Goal: Task Accomplishment & Management: Complete application form

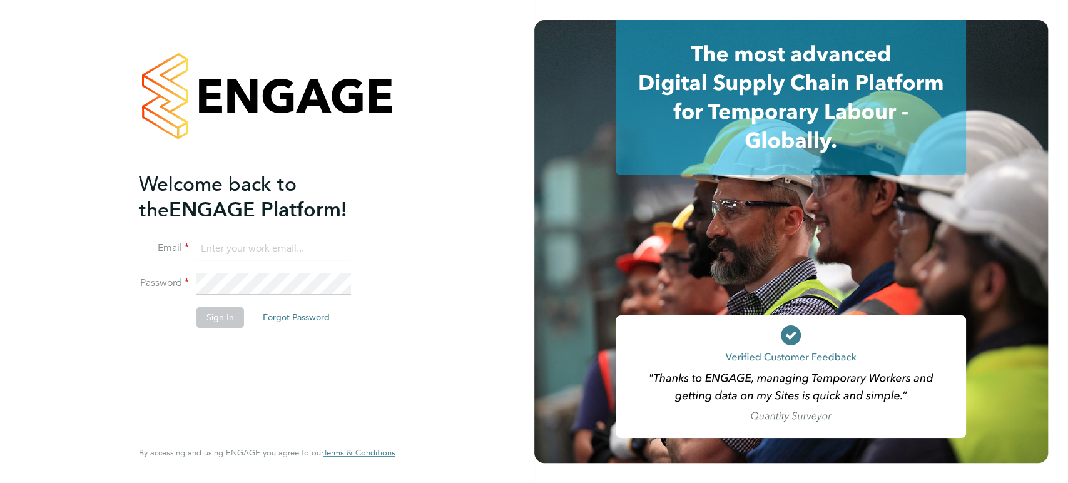
type input "[PERSON_NAME][EMAIL_ADDRESS][PERSON_NAME][DOMAIN_NAME]"
click at [217, 322] on button "Sign In" at bounding box center [221, 317] width 48 height 20
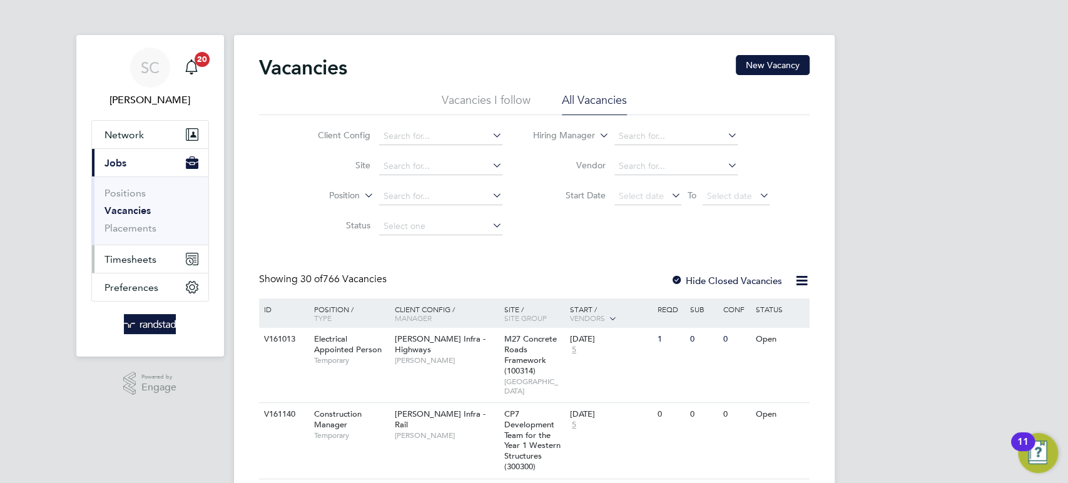
click at [124, 255] on span "Timesheets" at bounding box center [131, 259] width 52 height 12
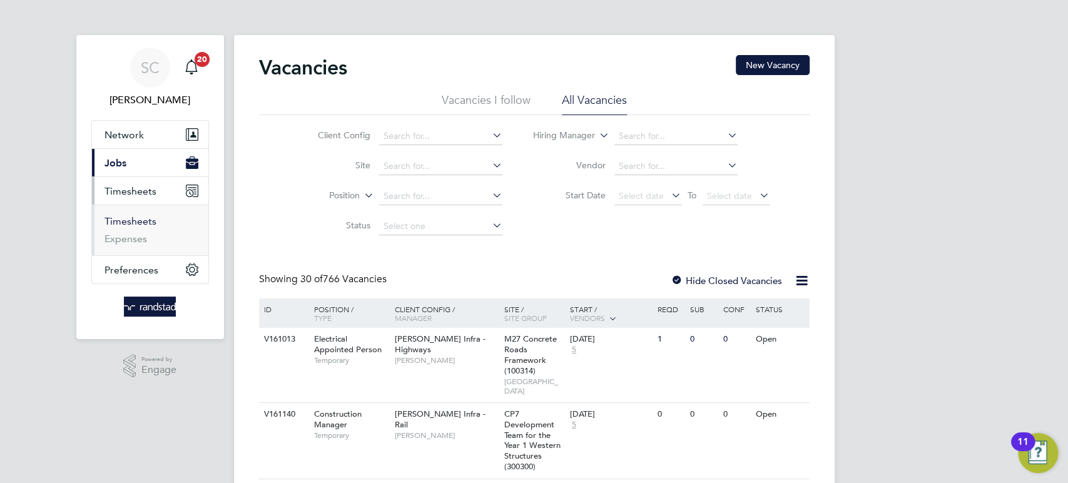
click at [141, 218] on link "Timesheets" at bounding box center [131, 221] width 52 height 12
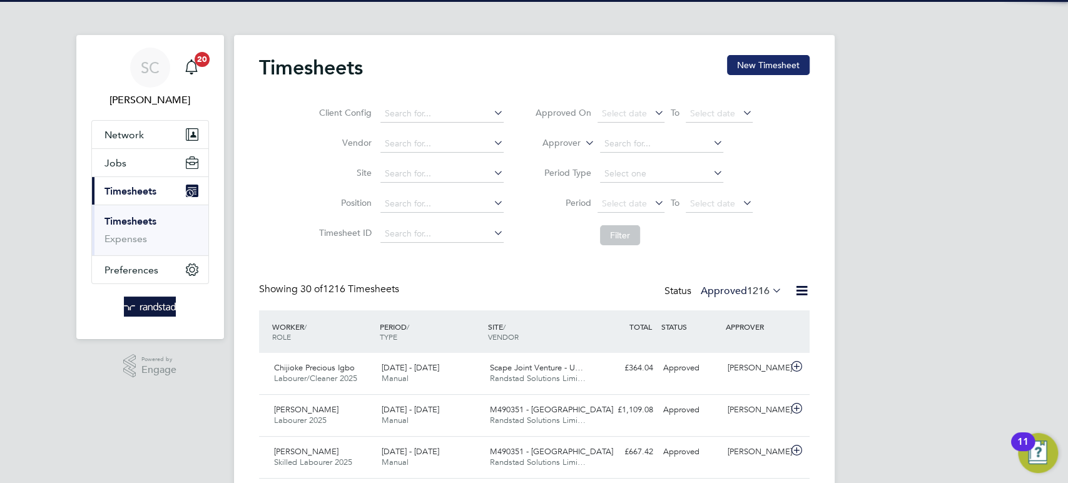
click at [790, 71] on button "New Timesheet" at bounding box center [768, 65] width 83 height 20
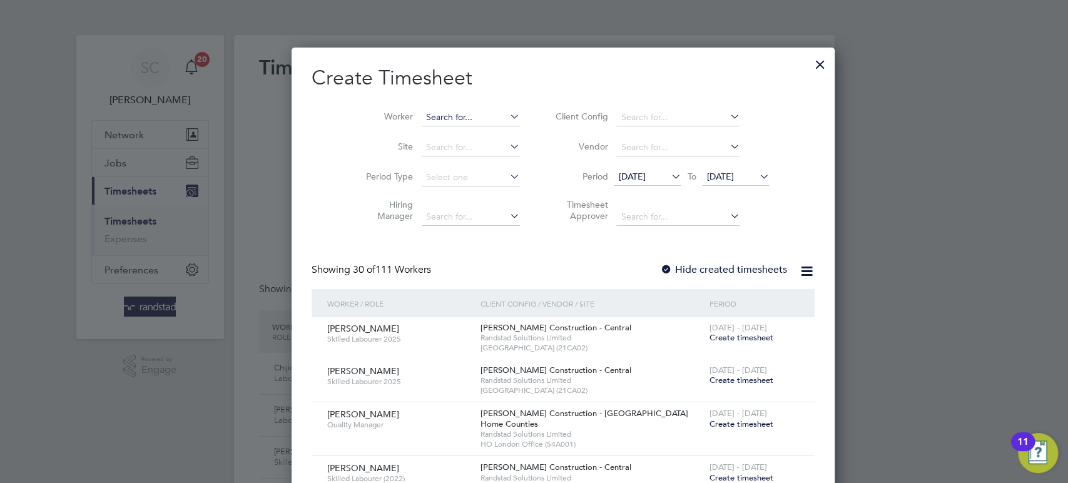
click at [438, 121] on input at bounding box center [471, 118] width 98 height 18
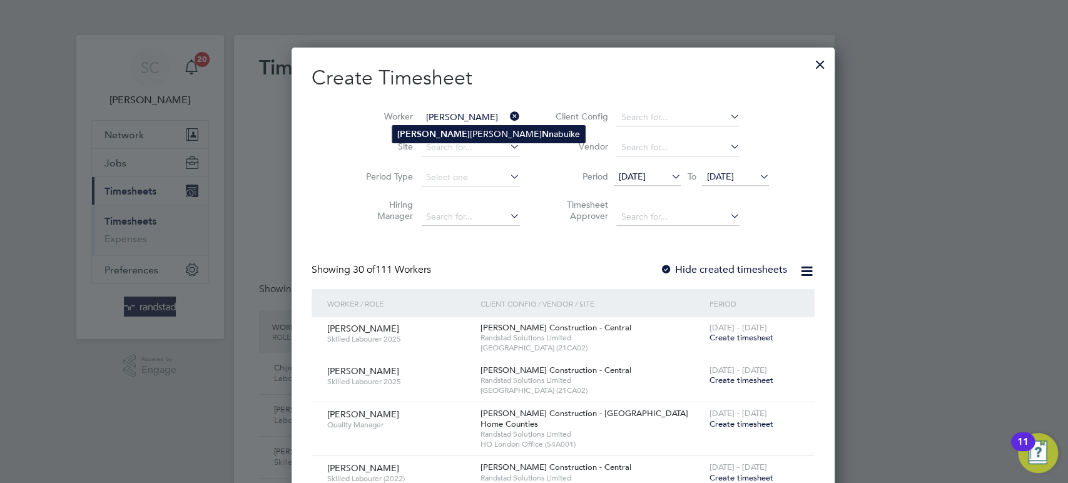
click at [432, 136] on li "[PERSON_NAME]" at bounding box center [488, 134] width 193 height 17
type input "[PERSON_NAME]"
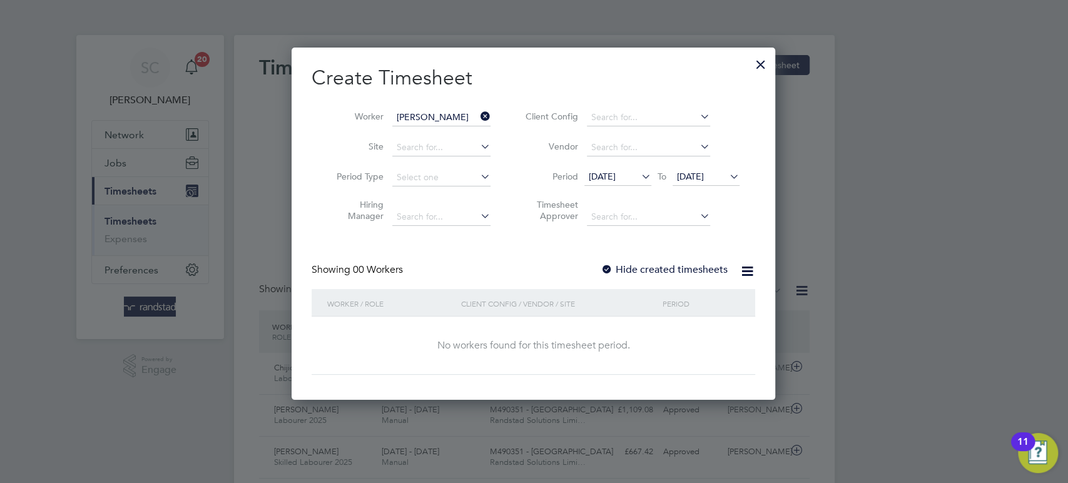
click at [608, 268] on div at bounding box center [607, 270] width 13 height 13
click at [702, 175] on span "[DATE]" at bounding box center [690, 176] width 27 height 11
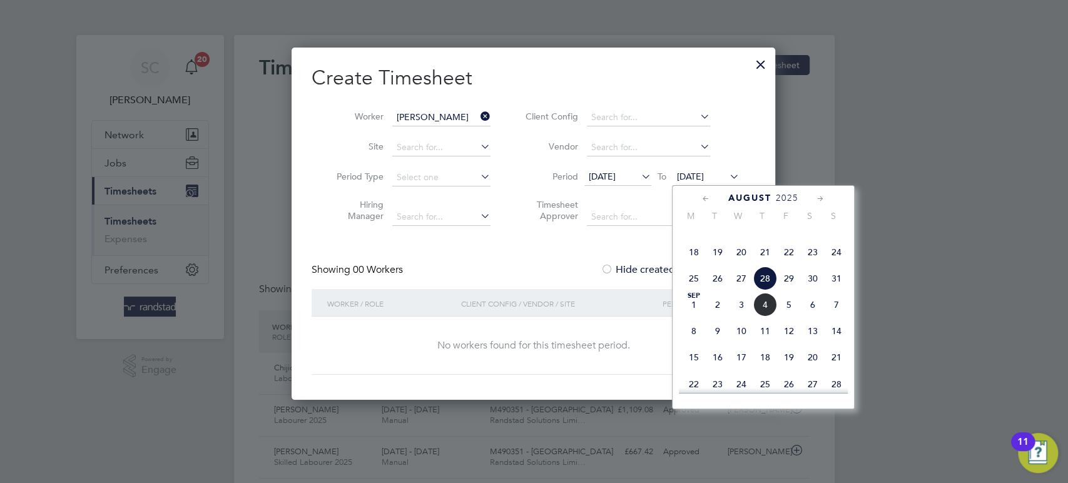
click at [809, 290] on span "30" at bounding box center [813, 279] width 24 height 24
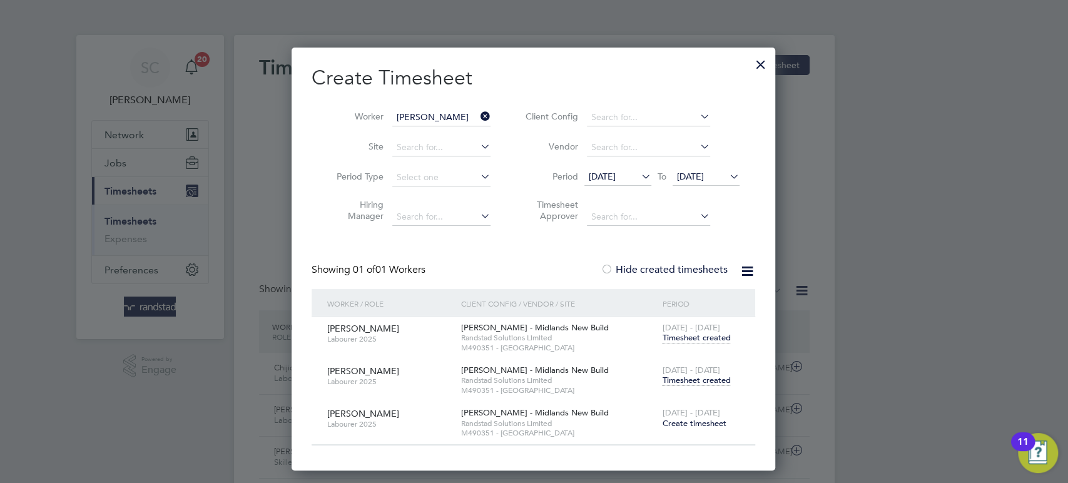
click at [689, 375] on span "Timesheet created" at bounding box center [696, 380] width 68 height 11
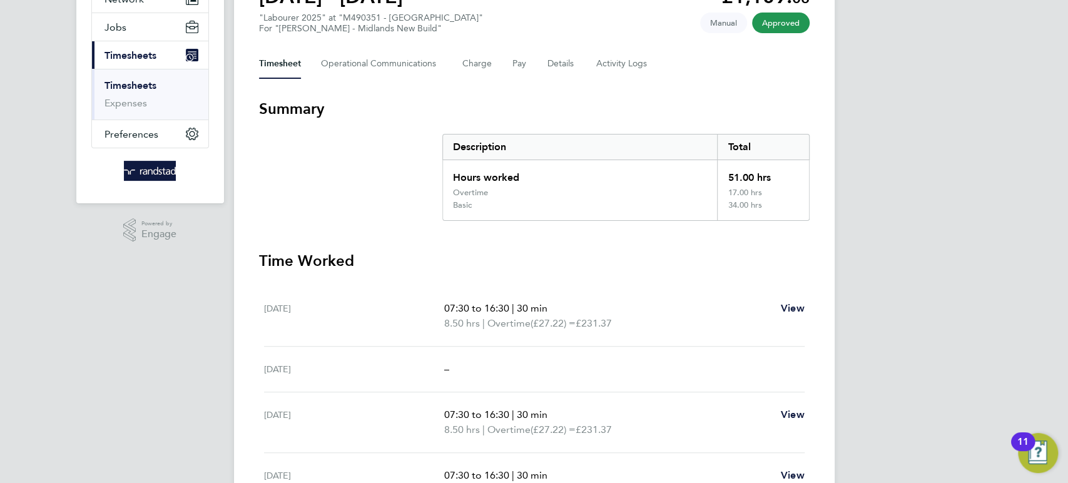
scroll to position [4, 0]
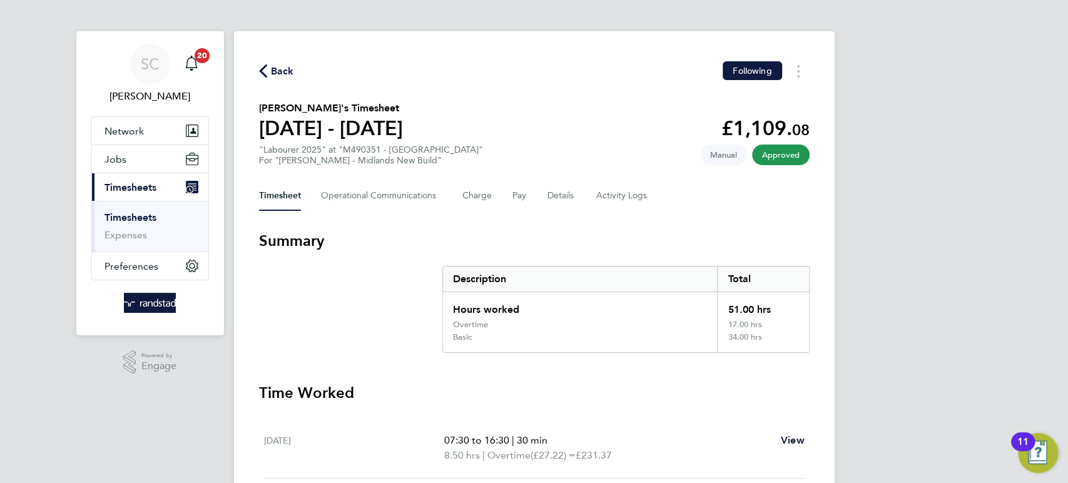
click at [286, 69] on span "Back" at bounding box center [282, 71] width 23 height 15
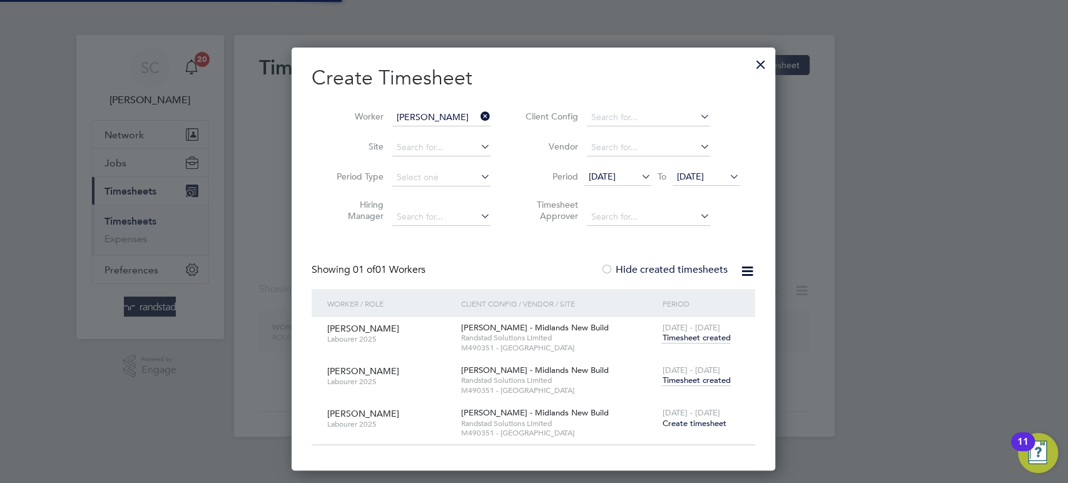
scroll to position [422, 485]
click at [422, 112] on input "[PERSON_NAME]" at bounding box center [441, 118] width 98 height 18
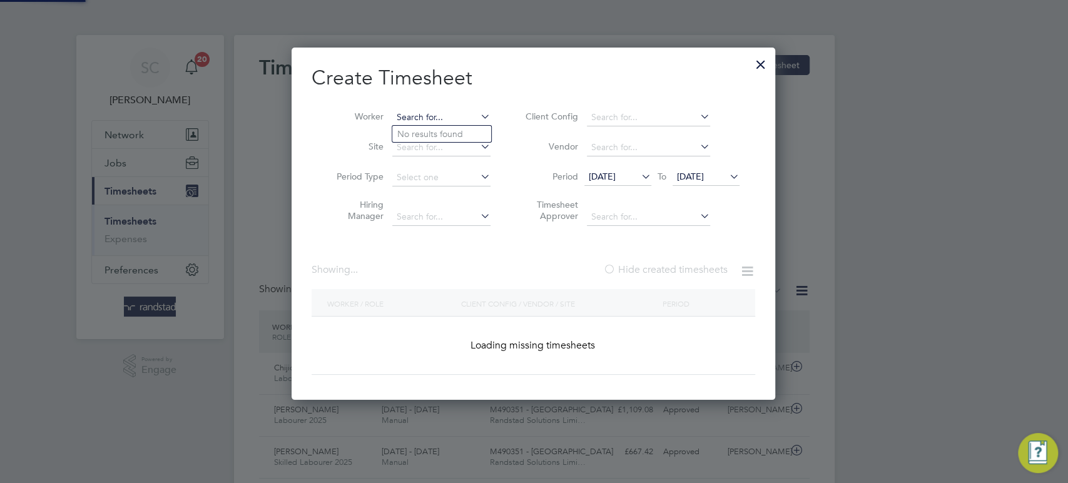
scroll to position [31, 108]
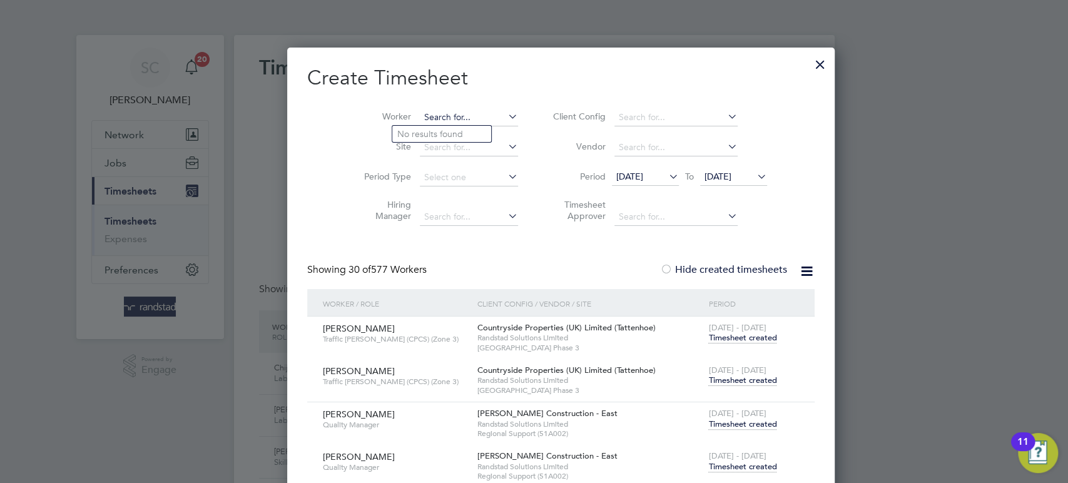
click at [420, 115] on input at bounding box center [469, 118] width 98 height 18
click at [407, 129] on b "[PERSON_NAME]" at bounding box center [433, 134] width 73 height 11
type input "[PERSON_NAME]"
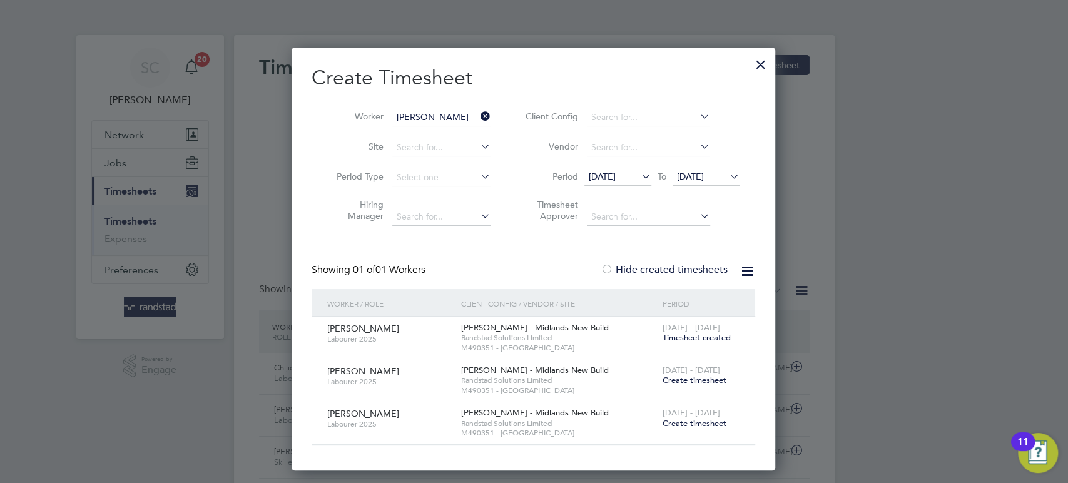
click at [696, 379] on span "Create timesheet" at bounding box center [694, 380] width 64 height 11
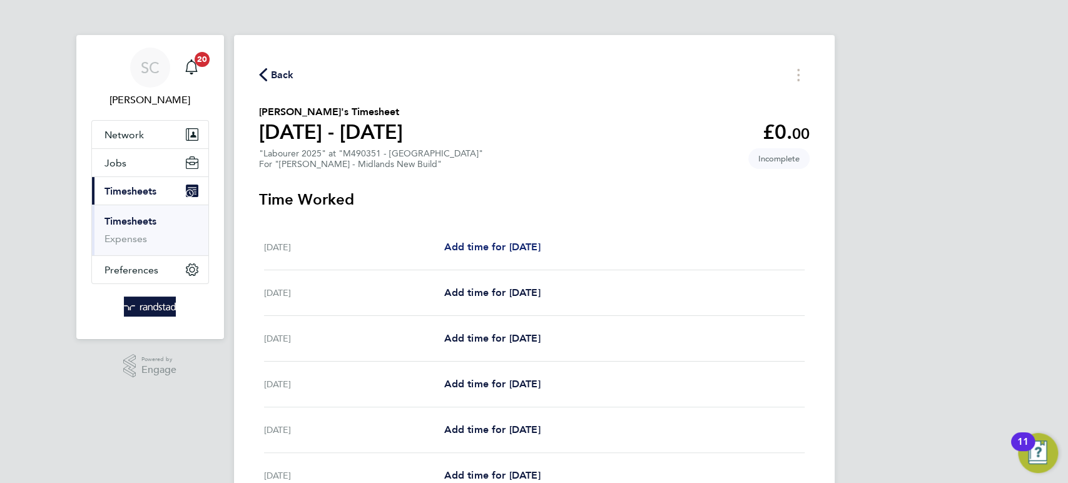
click at [469, 247] on span "Add time for [DATE]" at bounding box center [492, 247] width 96 height 12
select select "30"
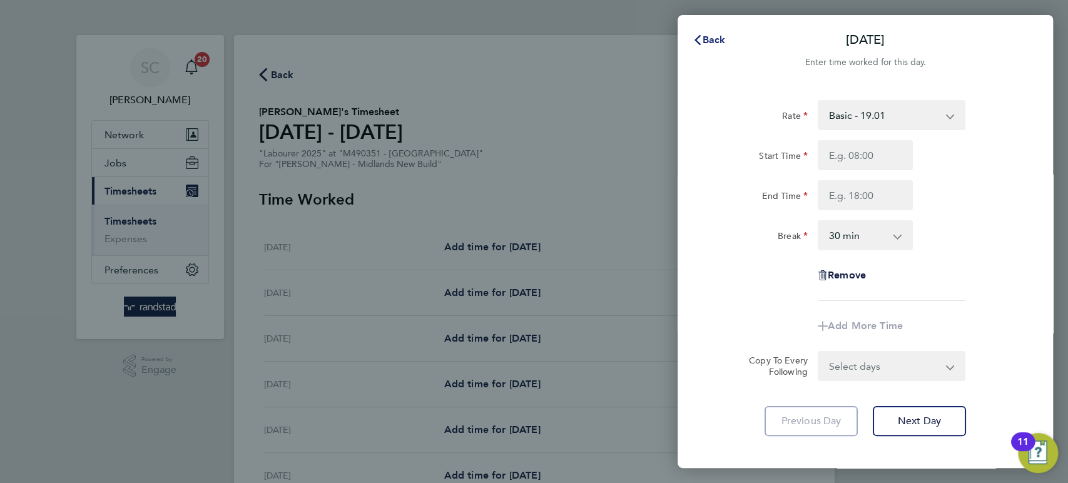
click at [707, 41] on span "Back" at bounding box center [714, 40] width 23 height 12
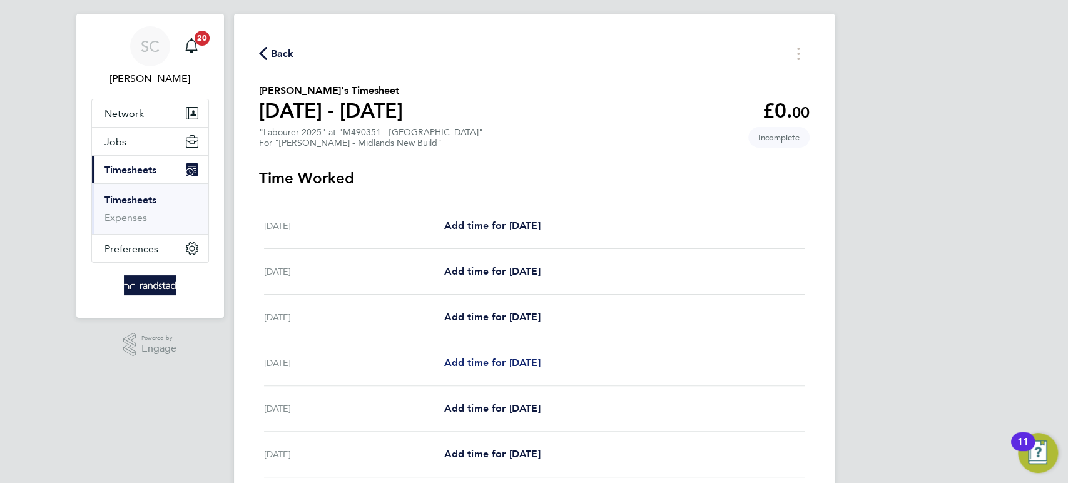
click at [478, 357] on span "Add time for [DATE]" at bounding box center [492, 363] width 96 height 12
select select "30"
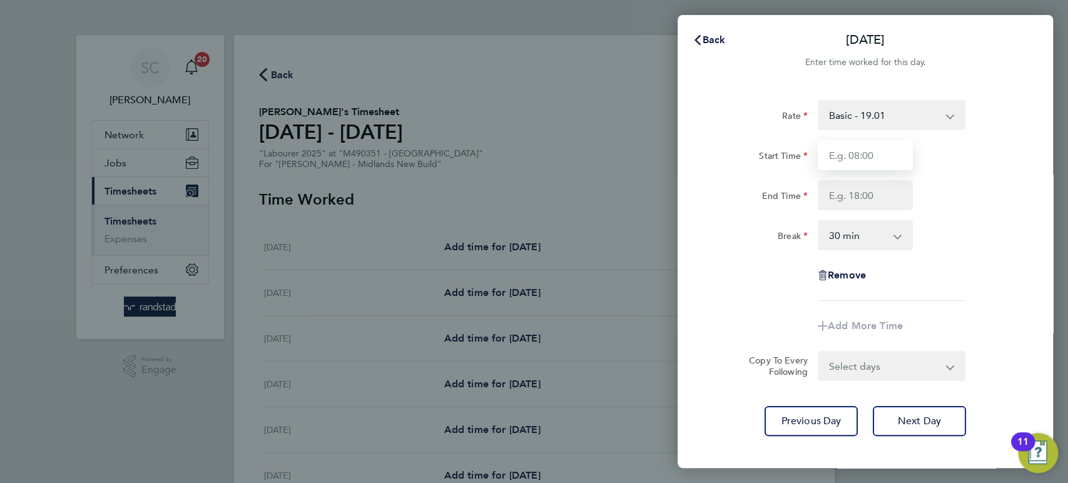
click at [837, 162] on input "Start Time" at bounding box center [865, 155] width 95 height 30
type input "07:00"
click at [842, 201] on input "End Time" at bounding box center [865, 195] width 95 height 30
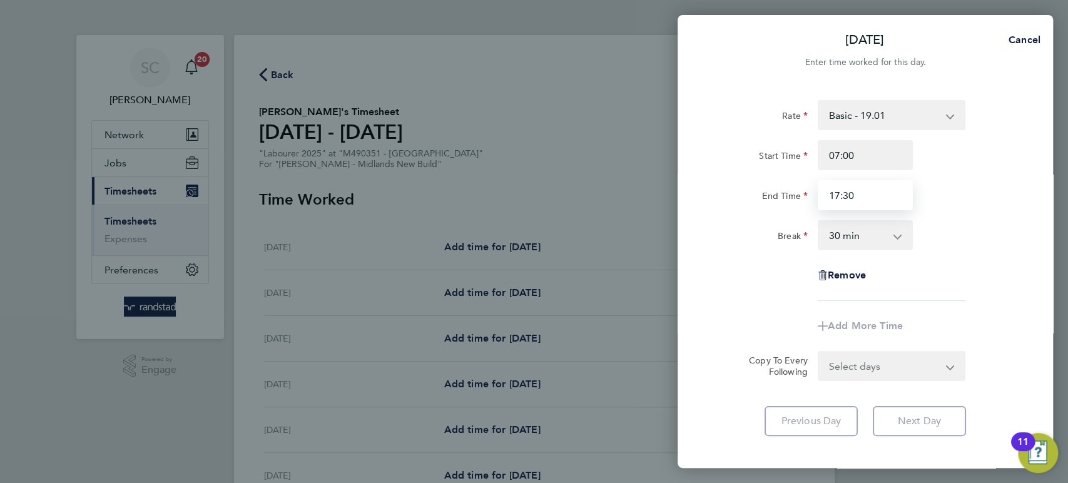
type input "17:30"
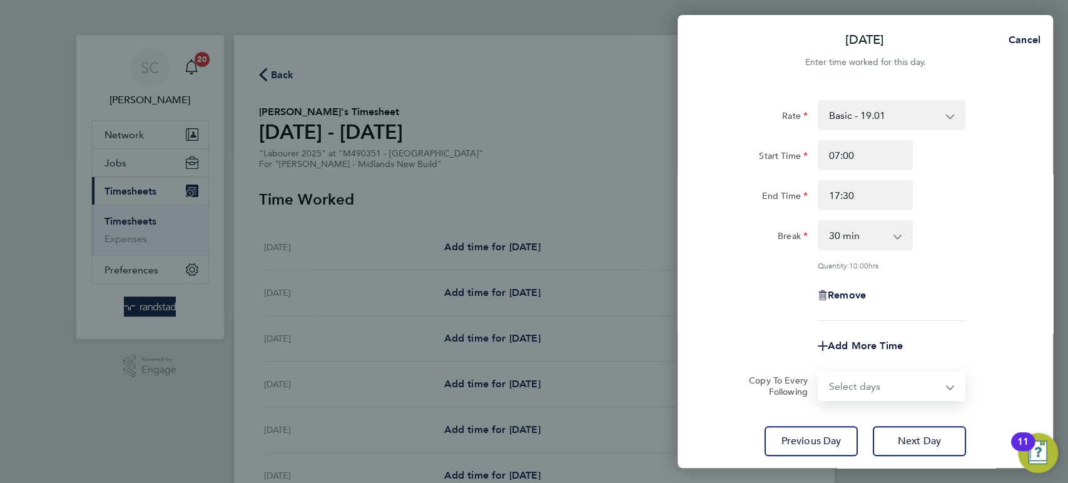
click at [830, 359] on form "Rate Basic - 19.01 Overtime - 27.22 Start Time 07:00 End Time 17:30 Break 0 min…" at bounding box center [865, 250] width 305 height 301
select select "DAY"
click at [819, 372] on select "Select days Day [DATE] [DATE] [DATE]" at bounding box center [884, 386] width 131 height 28
select select "[DATE]"
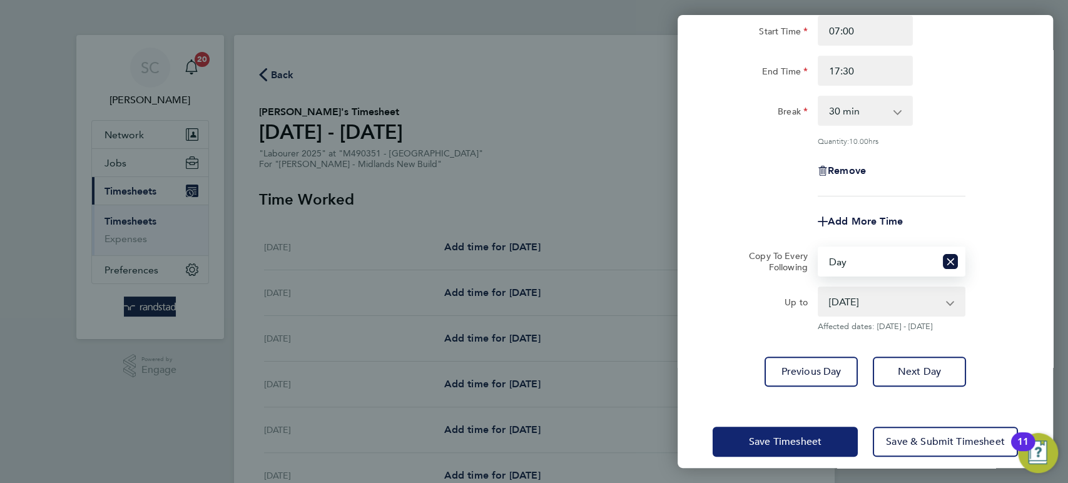
click at [819, 443] on span "Save Timesheet" at bounding box center [785, 442] width 73 height 13
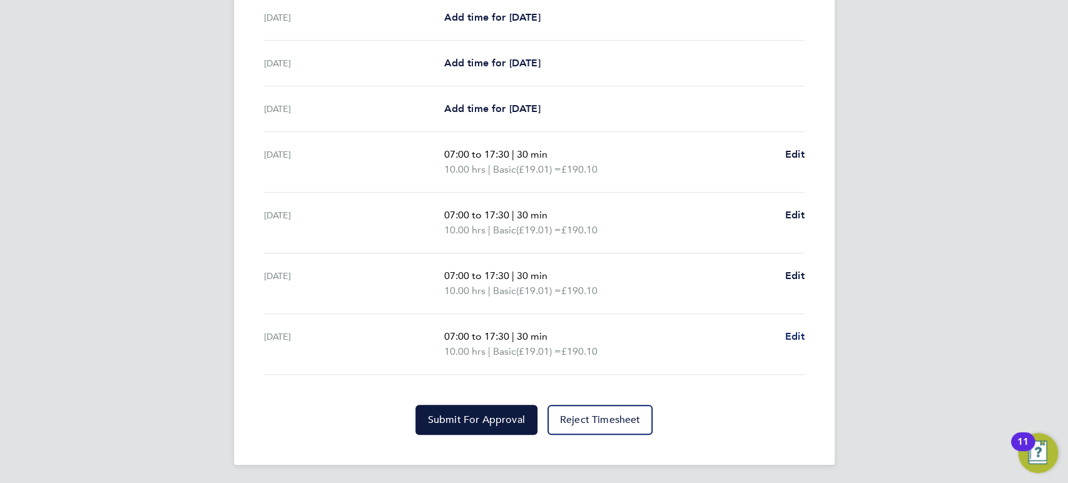
click at [792, 334] on span "Edit" at bounding box center [794, 336] width 19 height 12
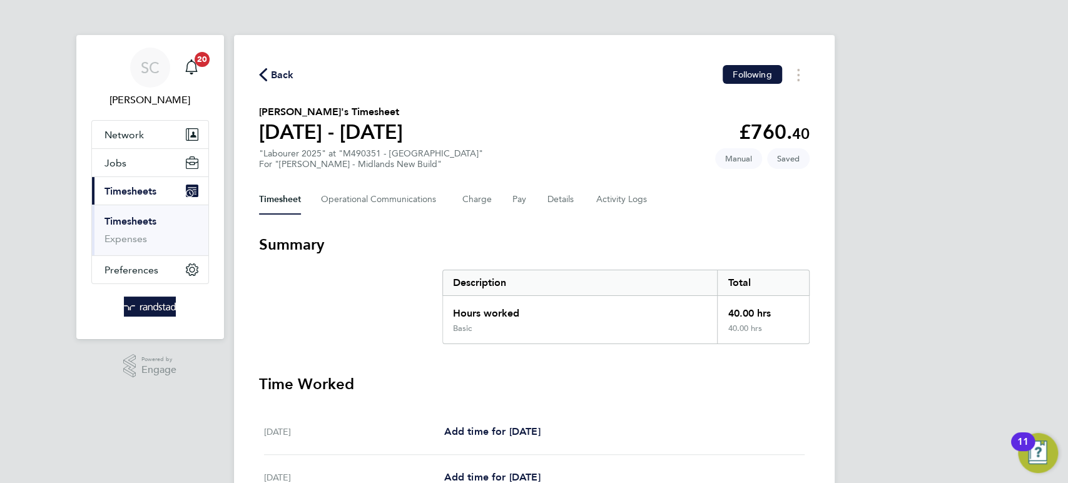
select select "30"
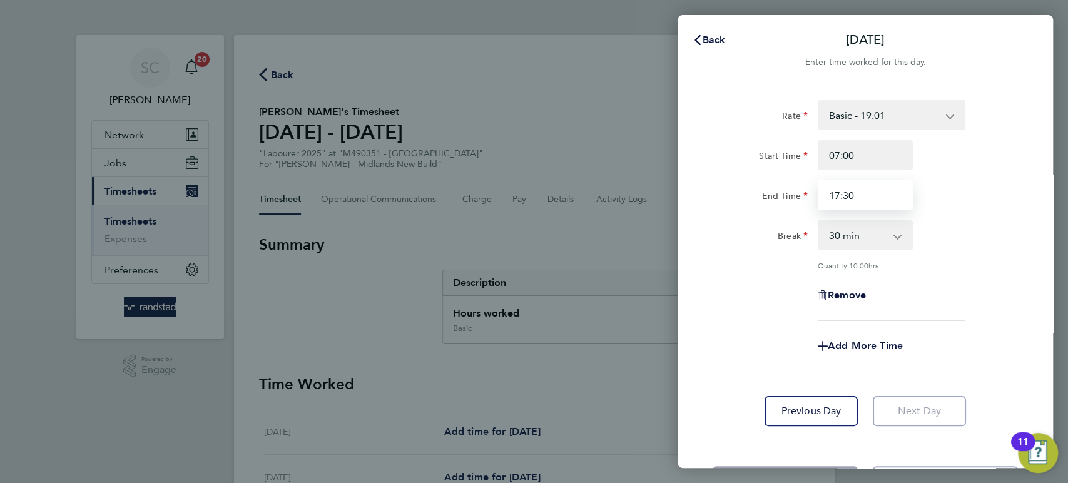
click at [866, 200] on input "17:30" at bounding box center [865, 195] width 95 height 30
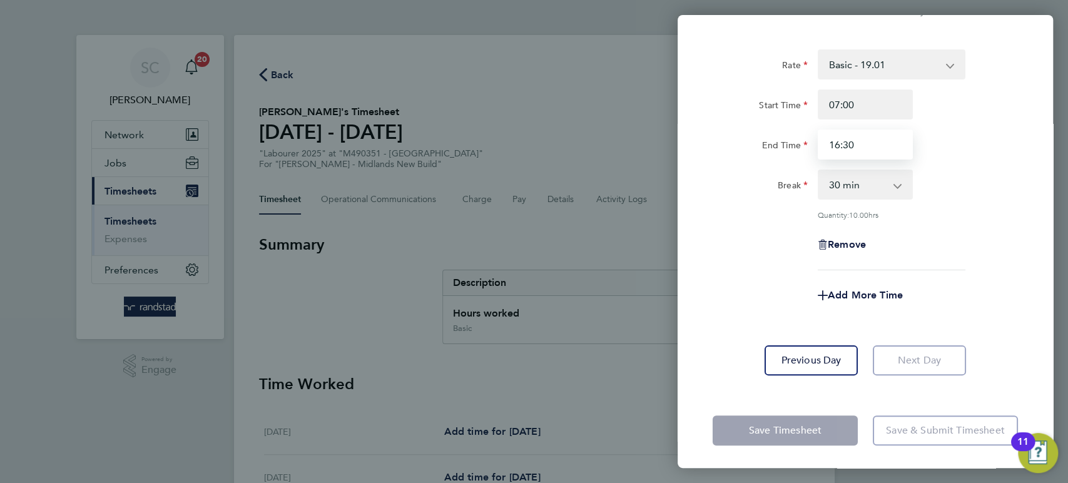
scroll to position [51, 0]
type input "16:30"
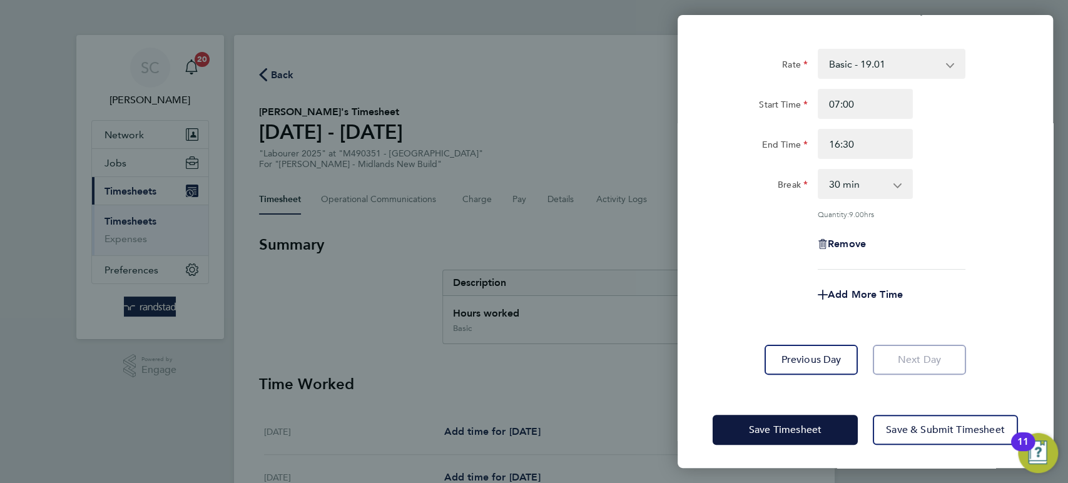
click at [761, 428] on app-form-button "Save Timesheet" at bounding box center [789, 430] width 153 height 30
click at [769, 429] on span "Save Timesheet" at bounding box center [785, 430] width 73 height 13
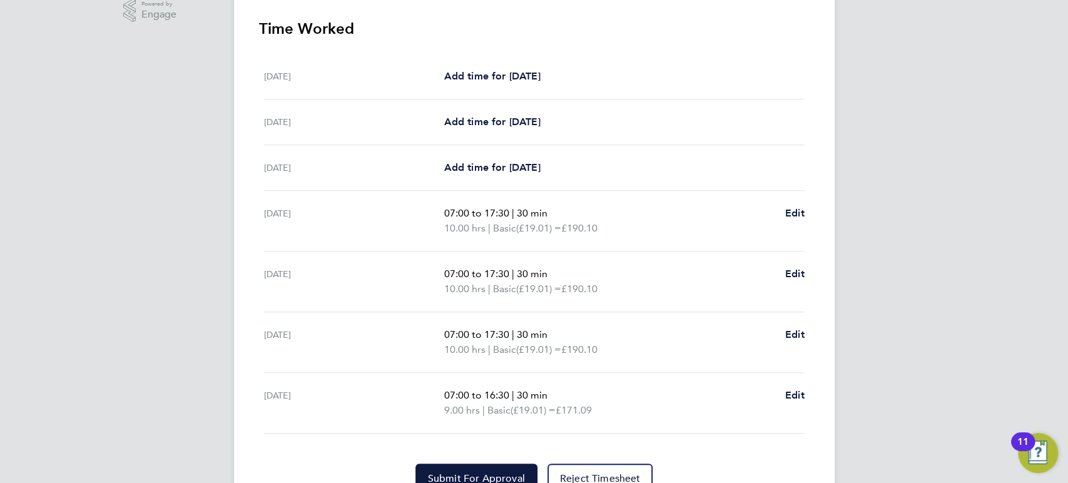
scroll to position [379, 0]
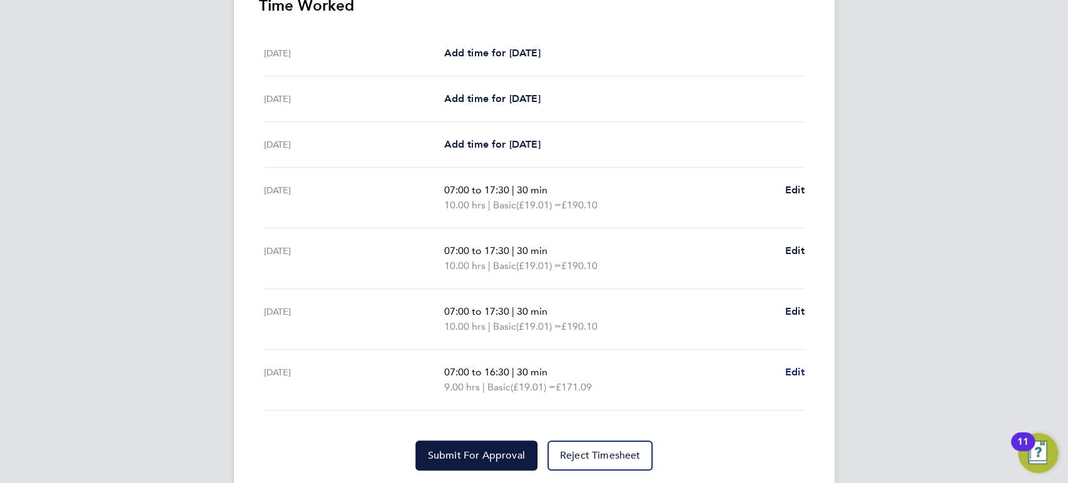
click at [791, 369] on span "Edit" at bounding box center [794, 372] width 19 height 12
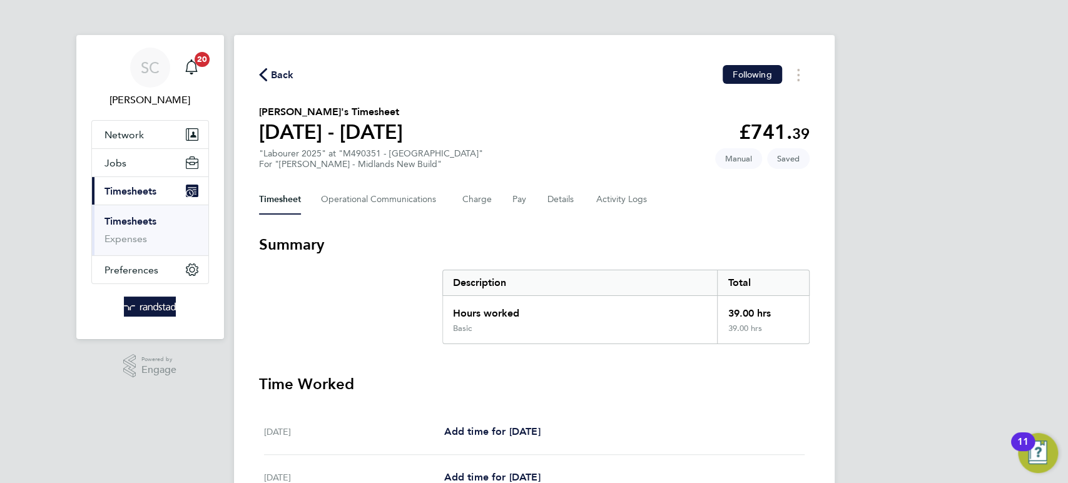
select select "30"
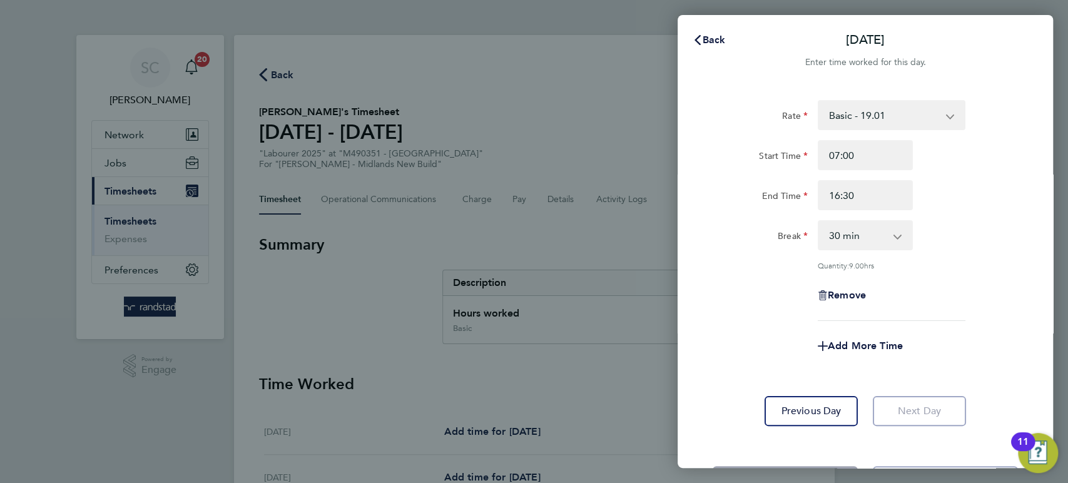
click at [839, 351] on div "Add More Time" at bounding box center [865, 346] width 105 height 30
click at [841, 345] on span "Add More Time" at bounding box center [865, 346] width 75 height 12
select select "null"
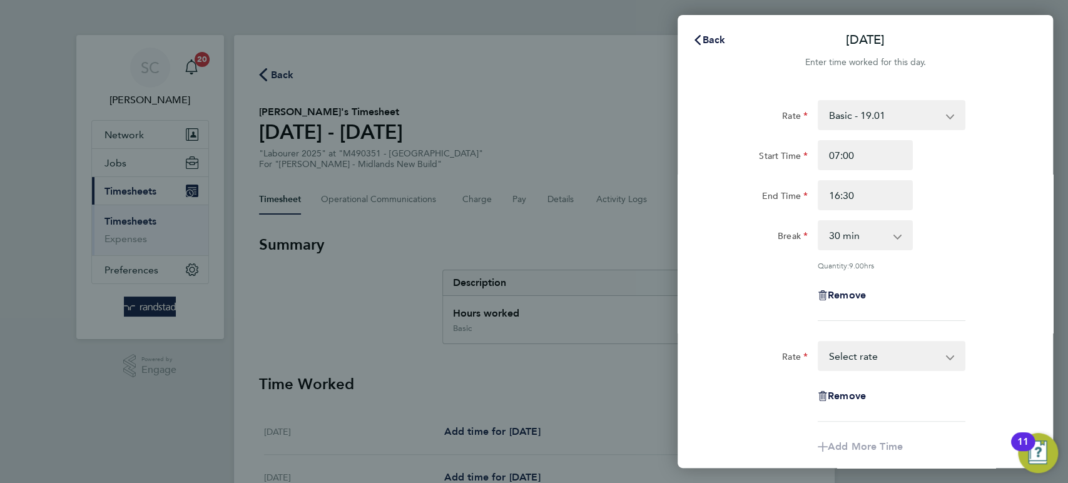
click at [844, 355] on select "Basic - 19.01 Overtime - 27.22 Select rate" at bounding box center [884, 356] width 130 height 28
select select "30"
click at [856, 389] on input "Start Time" at bounding box center [865, 396] width 95 height 30
type input "16:30"
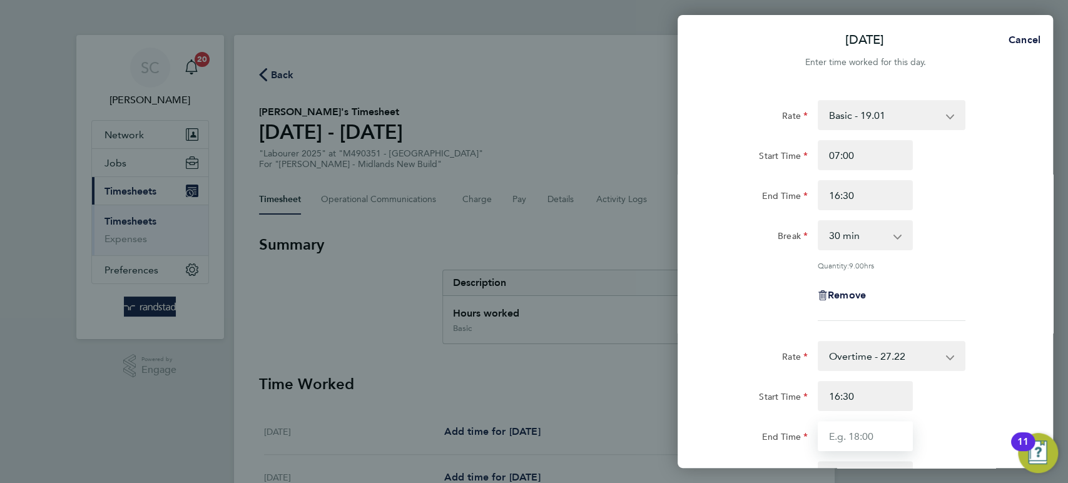
click at [851, 437] on input "End Time" at bounding box center [865, 436] width 95 height 30
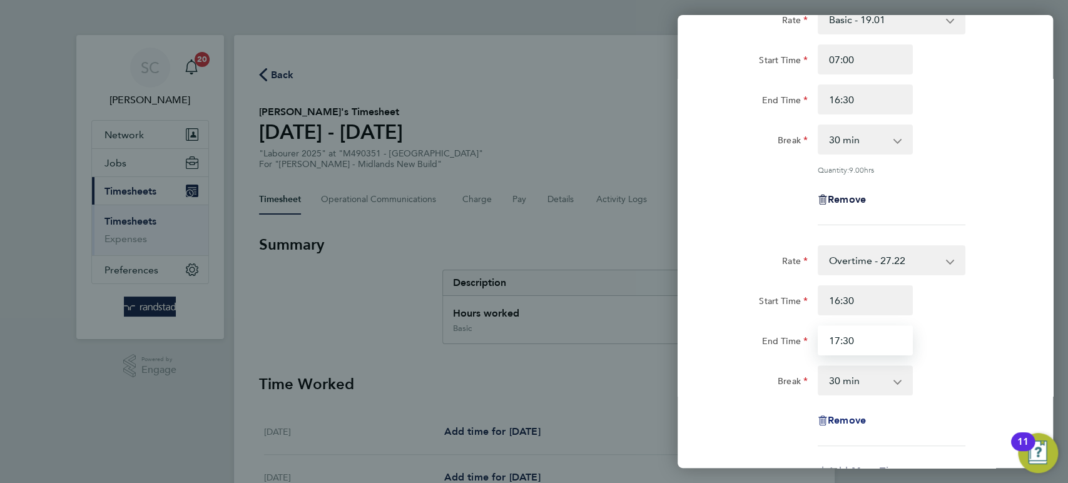
scroll to position [117, 0]
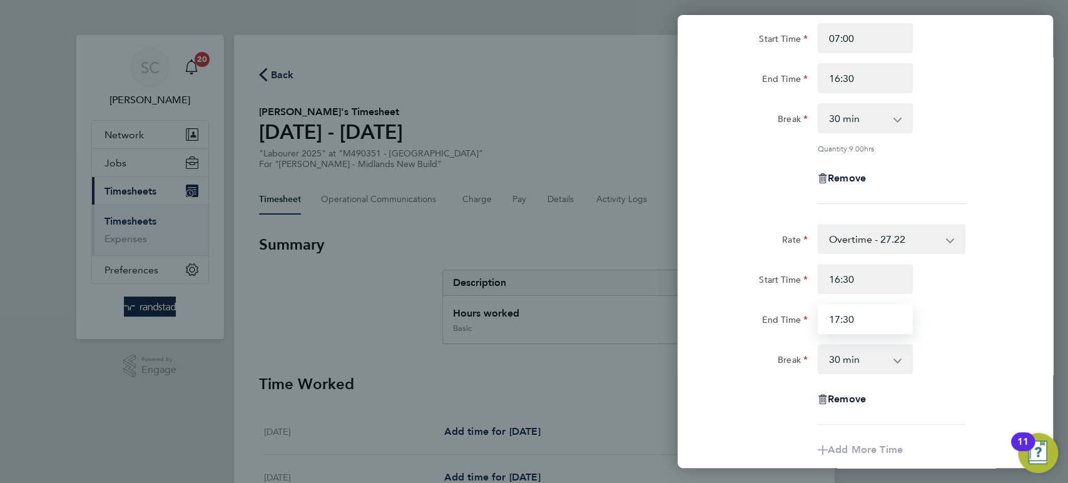
type input "17:30"
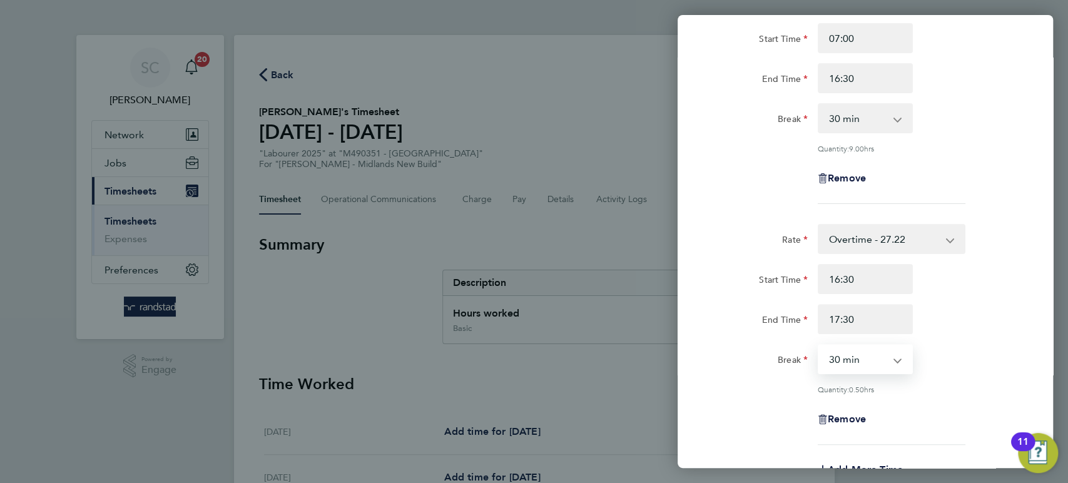
click at [845, 358] on select "0 min 15 min 30 min 45 min" at bounding box center [858, 359] width 78 height 28
select select "0"
click at [819, 345] on select "0 min 15 min 30 min 45 min" at bounding box center [858, 359] width 78 height 28
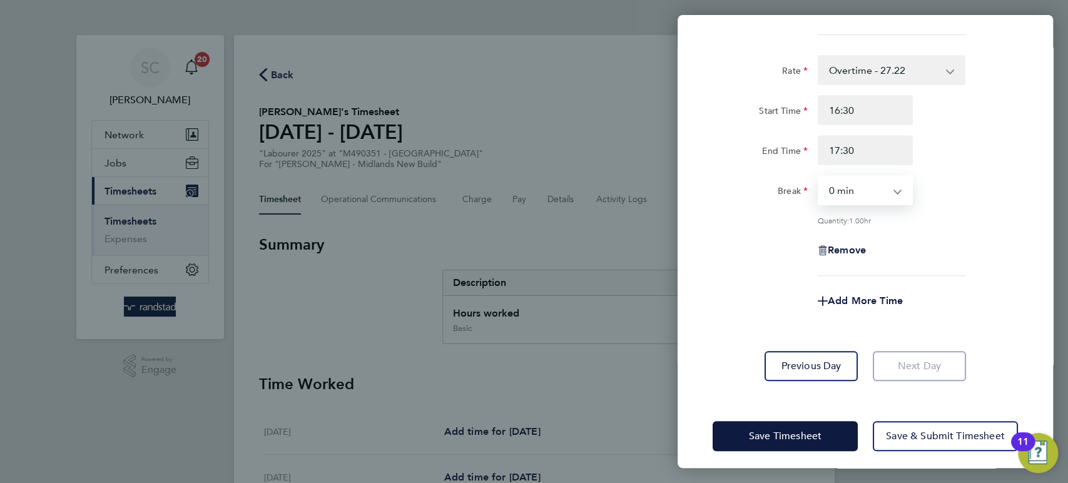
scroll to position [291, 0]
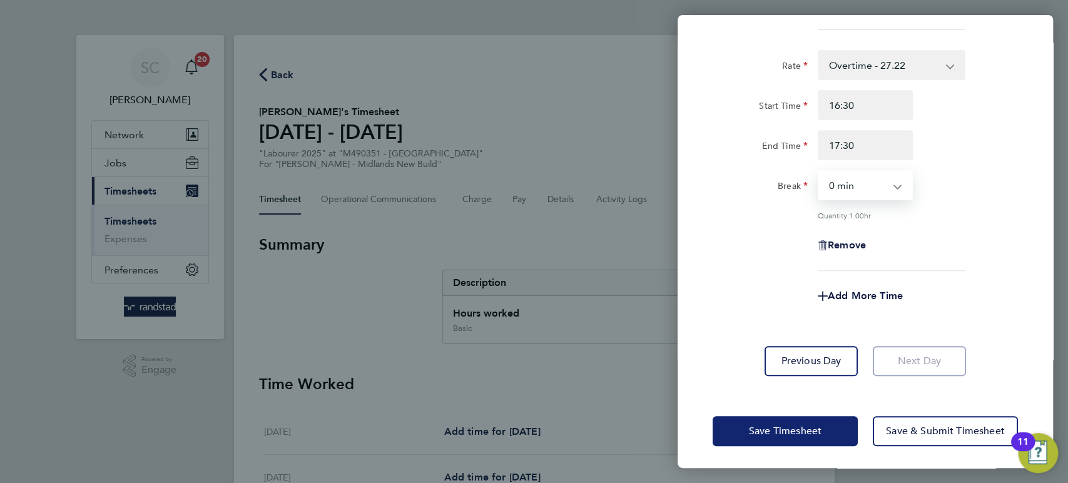
click at [781, 431] on span "Save Timesheet" at bounding box center [785, 431] width 73 height 13
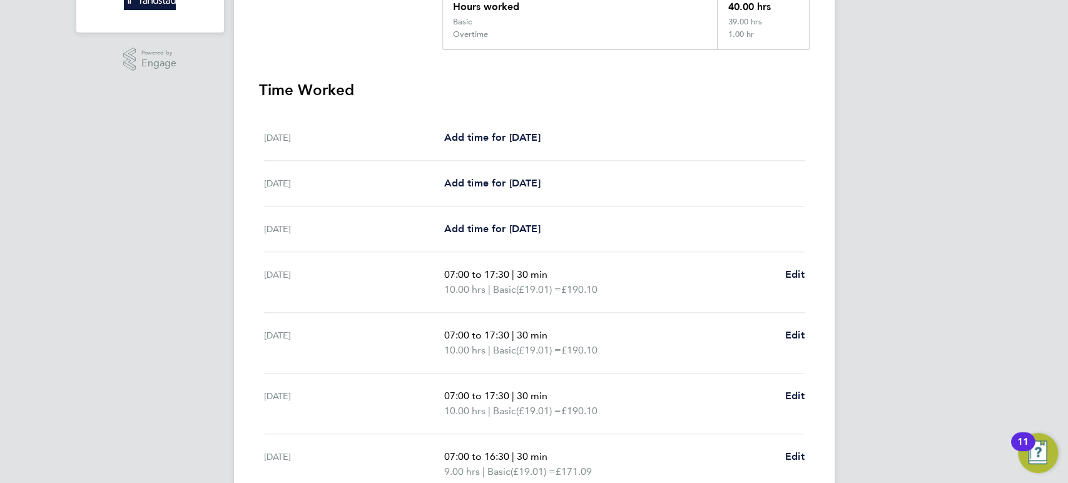
scroll to position [317, 0]
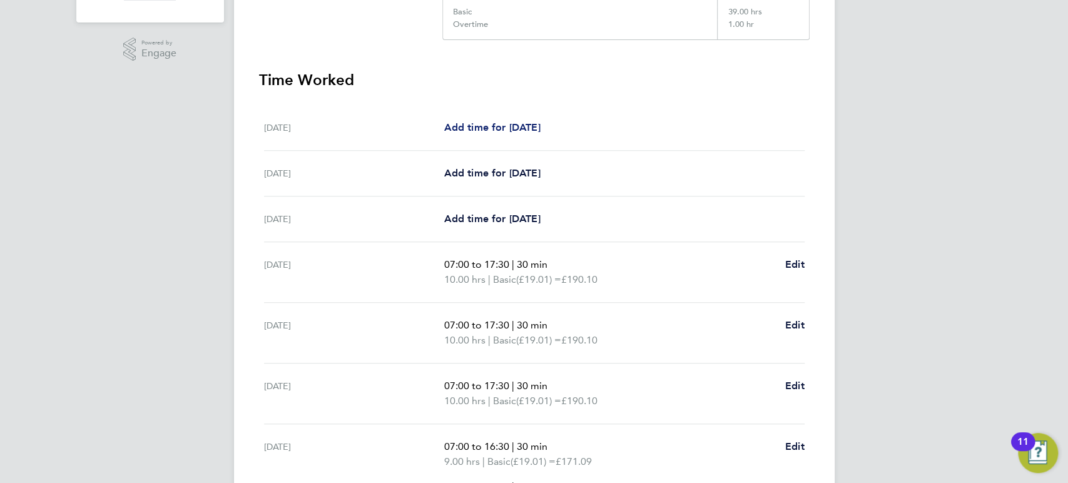
click at [462, 121] on span "Add time for [DATE]" at bounding box center [492, 127] width 96 height 12
select select "30"
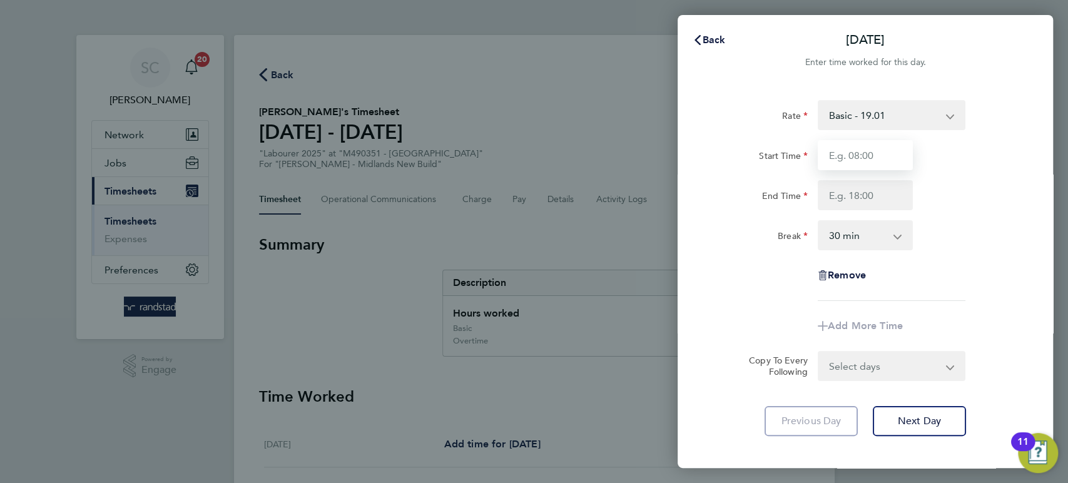
click at [852, 148] on input "Start Time" at bounding box center [865, 155] width 95 height 30
type input "07:30"
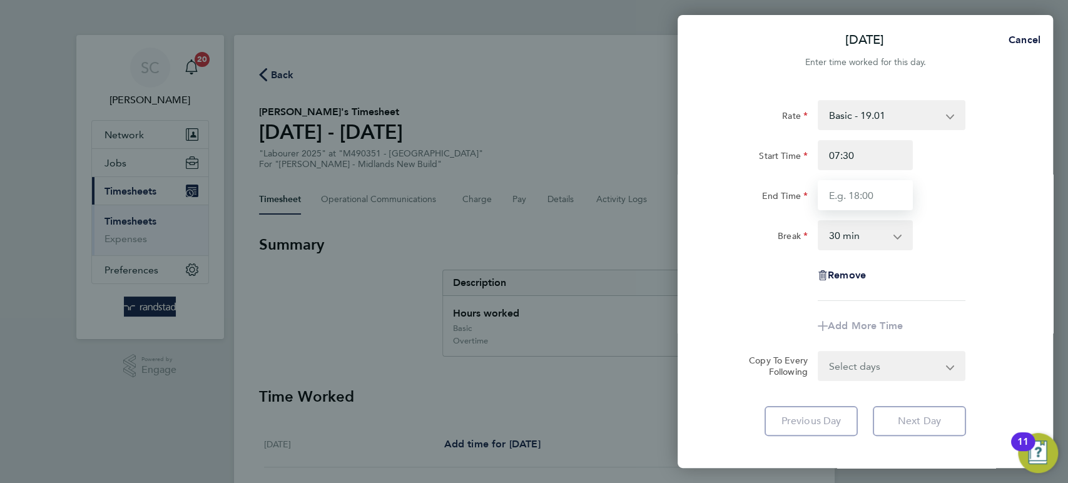
click at [855, 199] on input "End Time" at bounding box center [865, 195] width 95 height 30
type input "13:30"
click at [854, 363] on form "Rate Basic - 19.01 Overtime - 27.22 Start Time 07:30 End Time 13:30 Break 0 min…" at bounding box center [865, 240] width 305 height 281
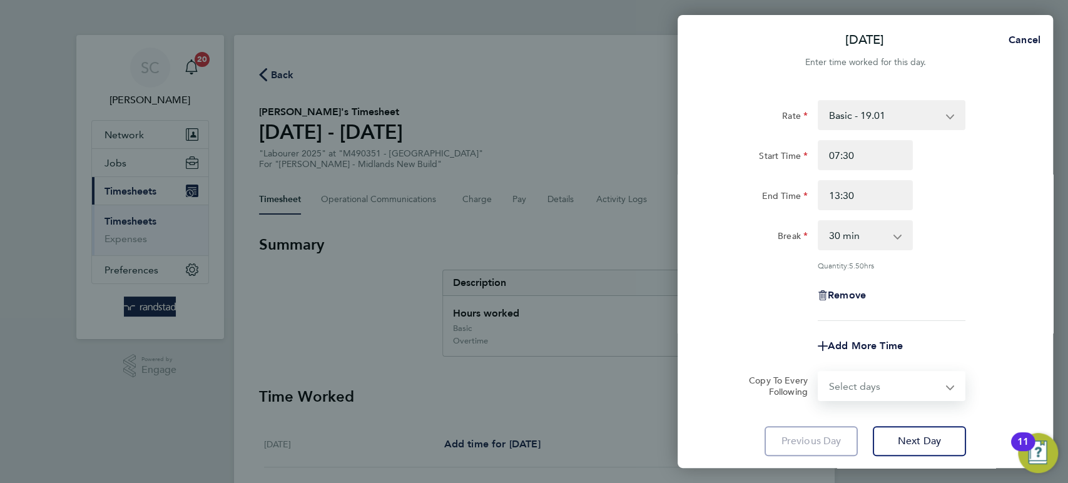
click at [985, 272] on div "Rate Basic - 19.01 Overtime - 27.22 Start Time 07:30 End Time 13:30 Break 0 min…" at bounding box center [865, 210] width 305 height 221
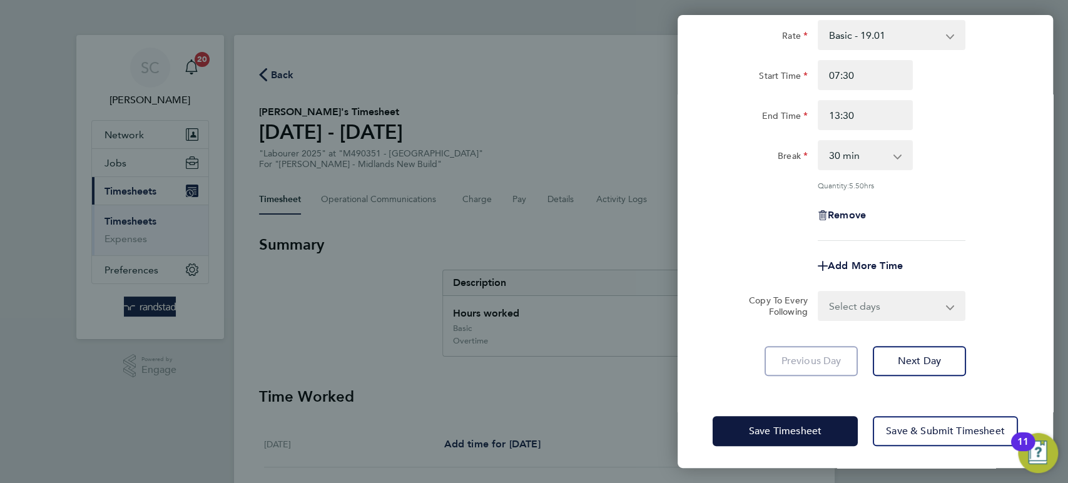
scroll to position [81, 0]
click at [792, 424] on span "Save Timesheet" at bounding box center [785, 430] width 73 height 13
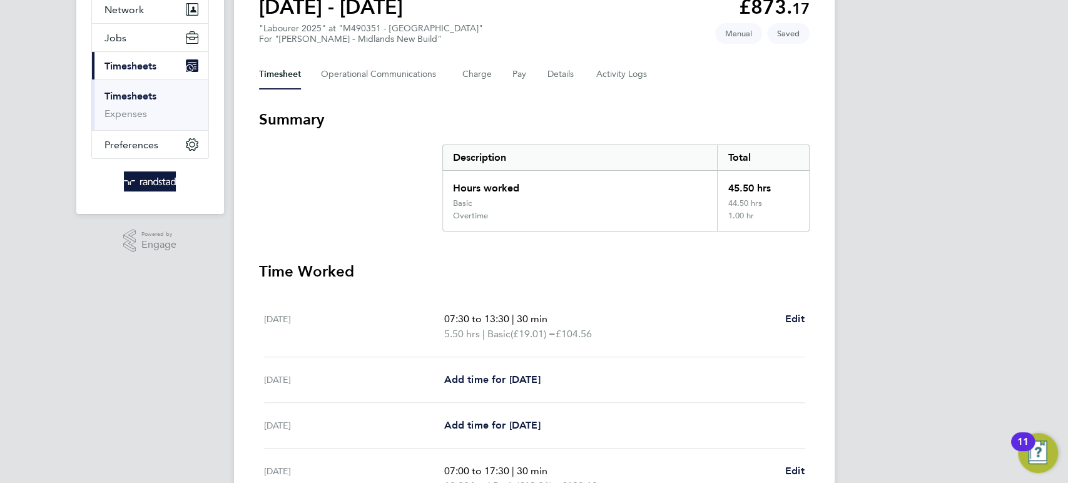
scroll to position [125, 0]
click at [793, 313] on span "Edit" at bounding box center [794, 319] width 19 height 12
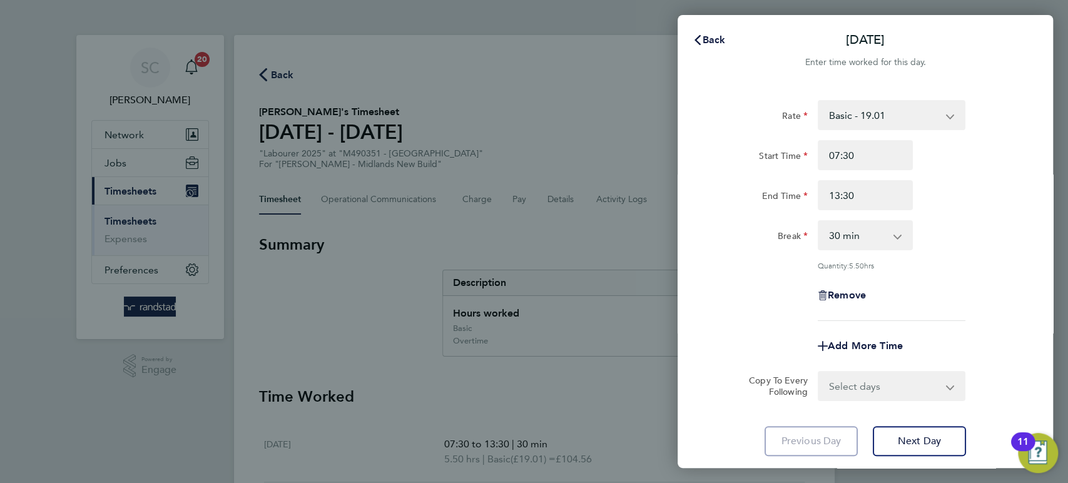
click at [887, 234] on select "0 min 15 min 30 min 45 min 60 min 75 min 90 min" at bounding box center [858, 236] width 78 height 28
select select "0"
click at [819, 222] on select "0 min 15 min 30 min 45 min 60 min 75 min 90 min" at bounding box center [858, 236] width 78 height 28
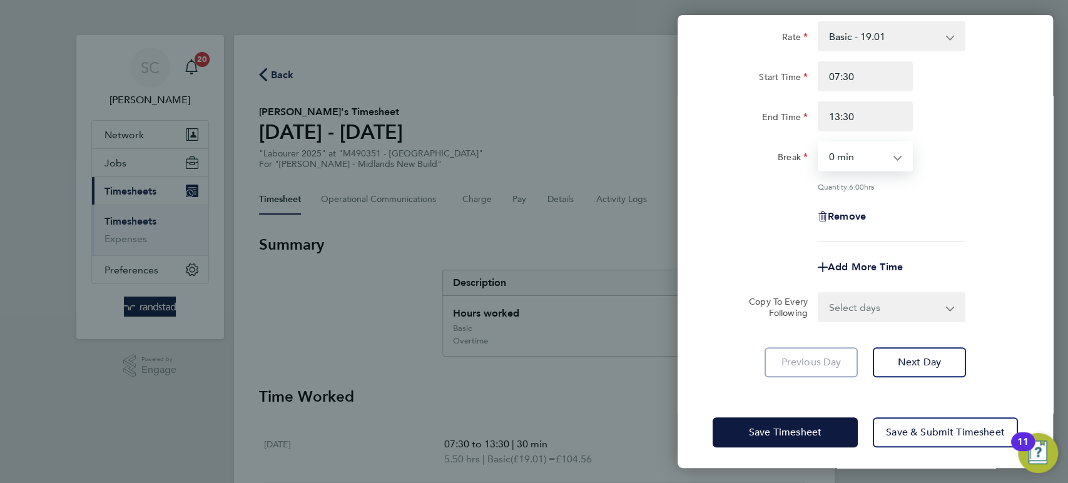
scroll to position [81, 0]
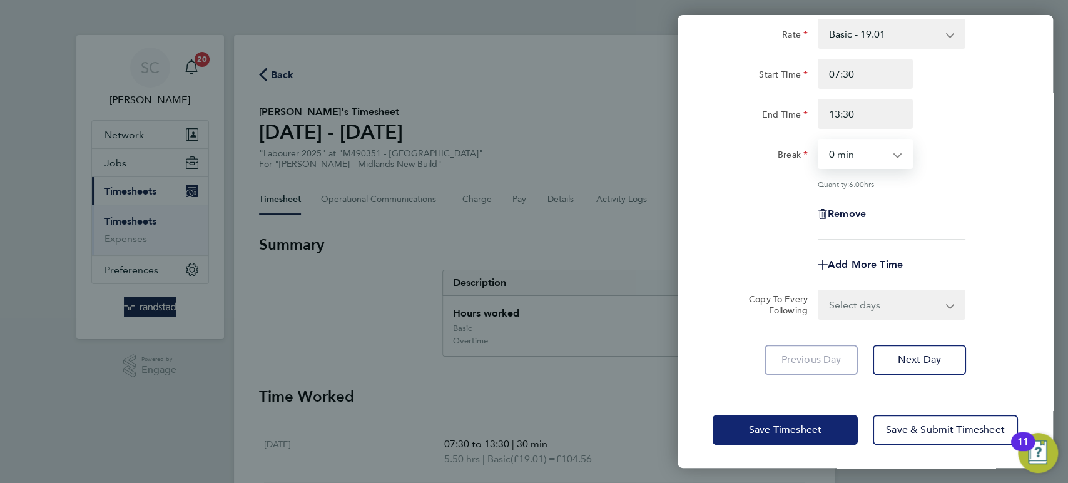
click at [774, 427] on span "Save Timesheet" at bounding box center [785, 430] width 73 height 13
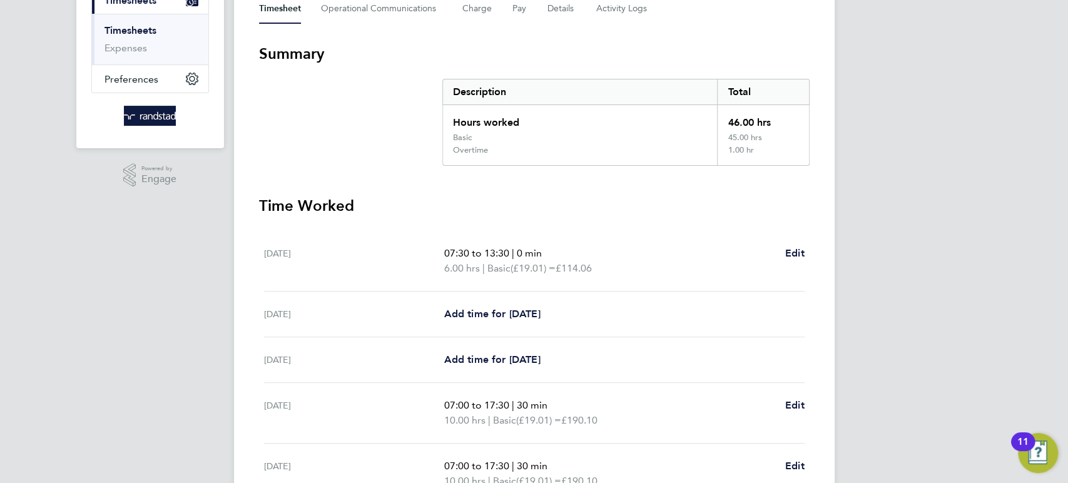
scroll to position [213, 0]
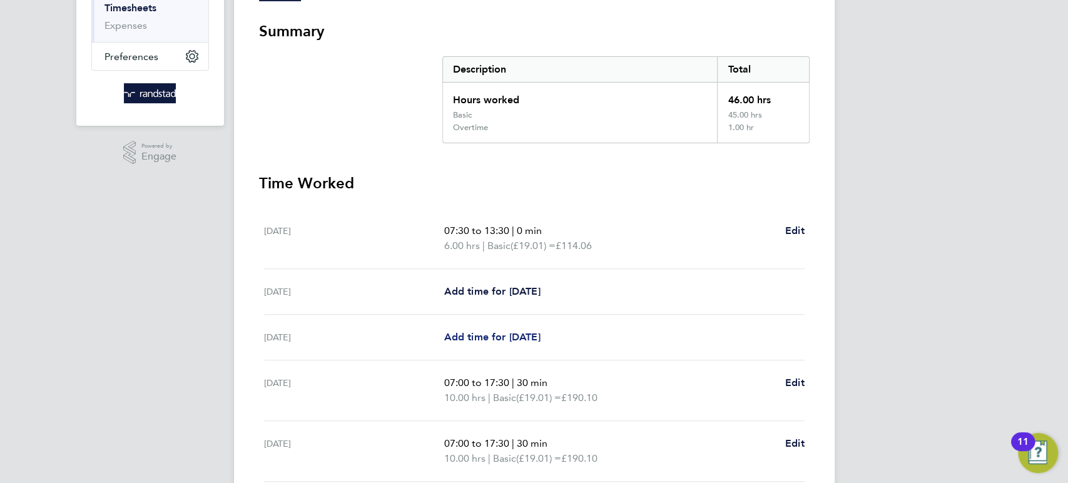
click at [494, 335] on span "Add time for [DATE]" at bounding box center [492, 337] width 96 height 12
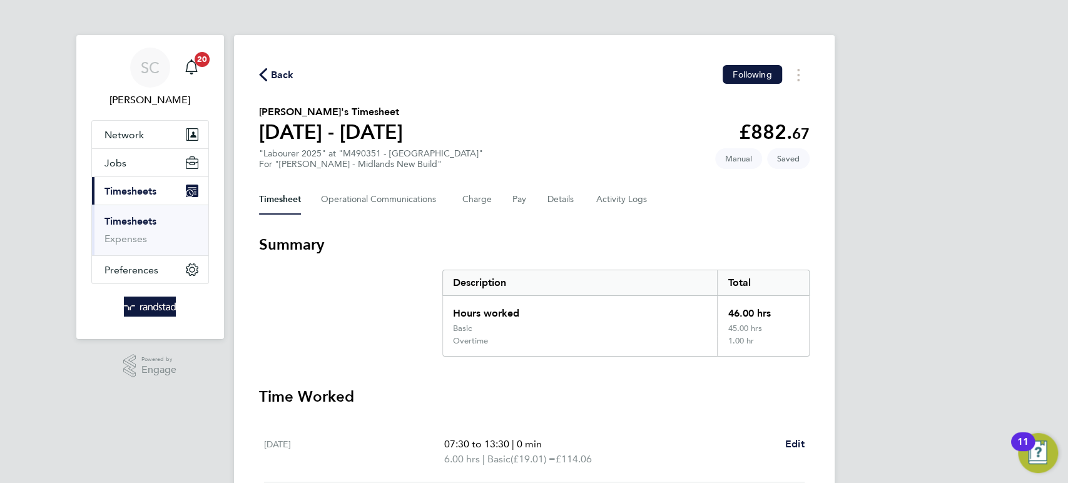
select select "30"
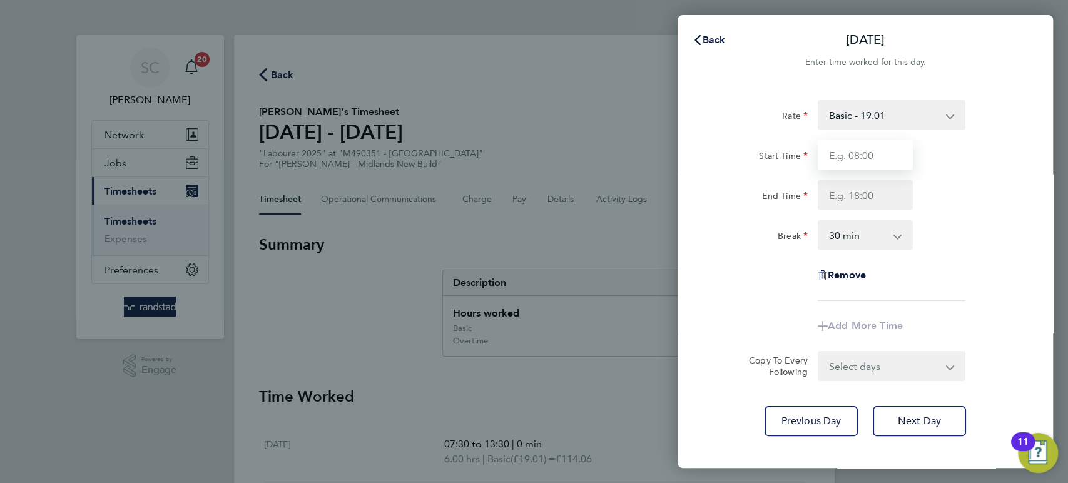
click at [873, 154] on input "Start Time" at bounding box center [865, 155] width 95 height 30
click at [883, 121] on select "Basic - 19.01 Overtime - 27.22" at bounding box center [884, 115] width 130 height 28
select select "30"
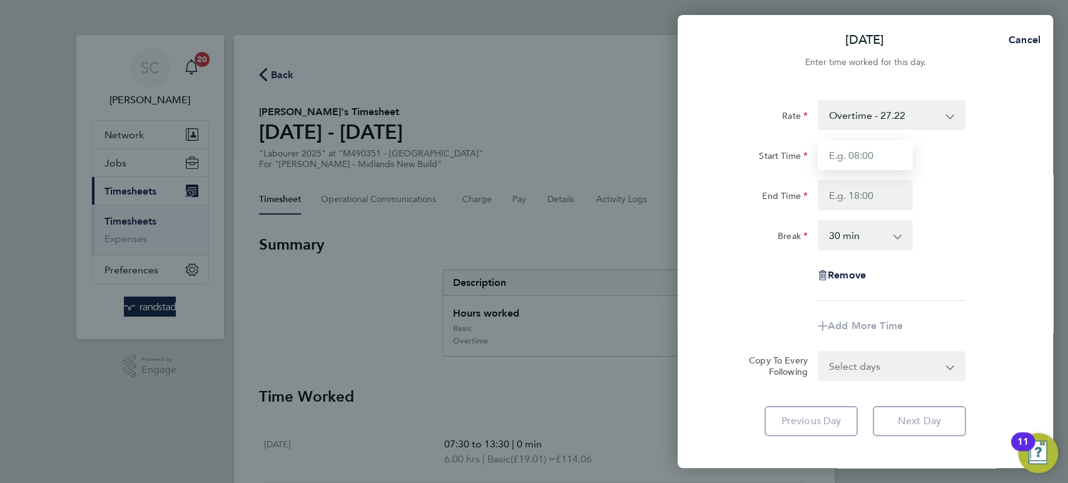
click at [843, 156] on input "Start Time" at bounding box center [865, 155] width 95 height 30
type input "07:30"
click at [852, 196] on input "End Time" at bounding box center [865, 195] width 95 height 30
type input "13:30"
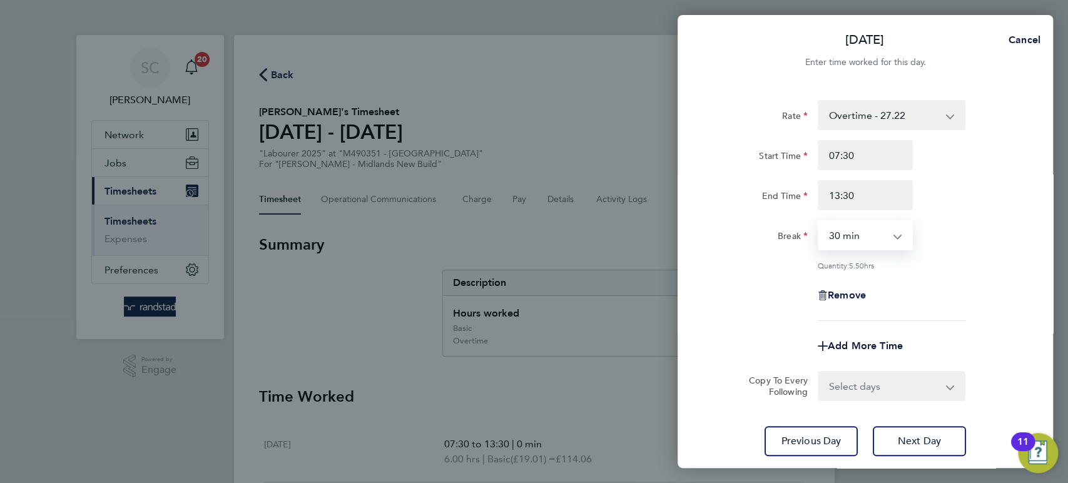
click at [856, 230] on select "0 min 15 min 30 min 45 min 60 min 75 min 90 min" at bounding box center [858, 236] width 78 height 28
select select "0"
click at [819, 222] on select "0 min 15 min 30 min 45 min 60 min 75 min 90 min" at bounding box center [858, 236] width 78 height 28
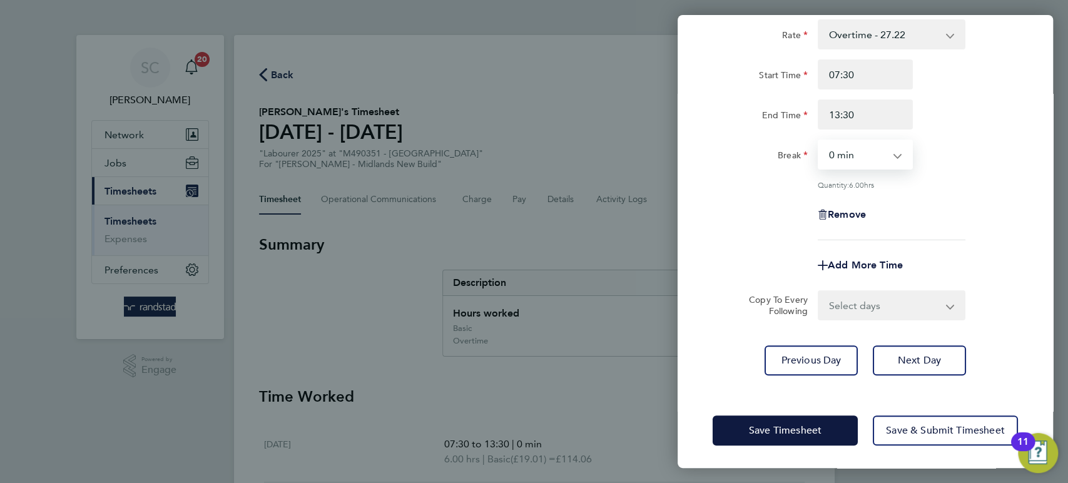
scroll to position [81, 0]
click at [784, 437] on button "Save Timesheet" at bounding box center [785, 430] width 145 height 30
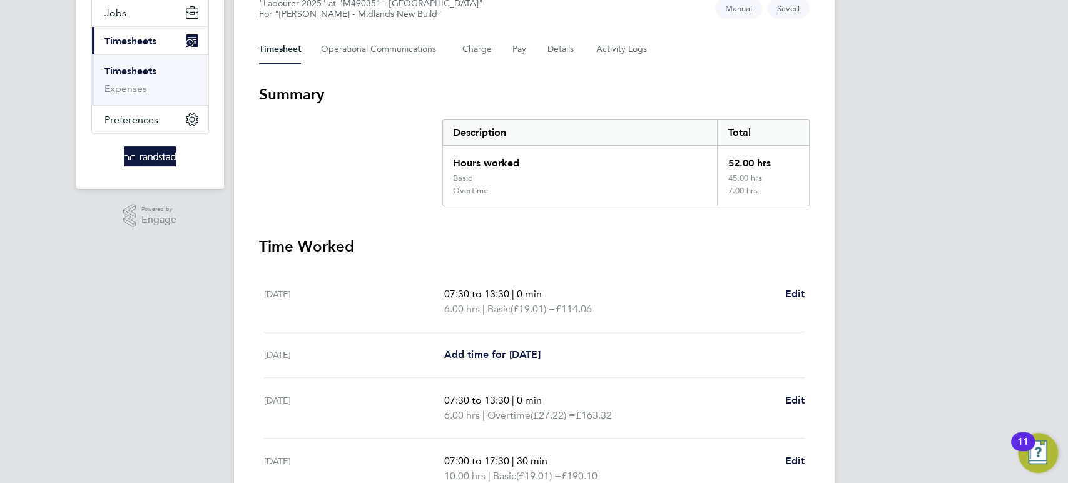
scroll to position [152, 0]
click at [796, 290] on span "Edit" at bounding box center [794, 292] width 19 height 12
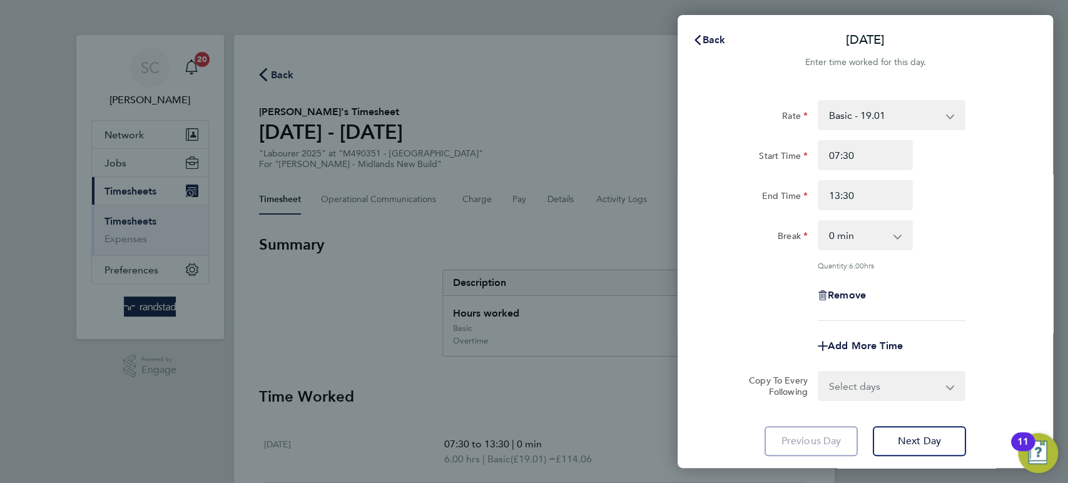
click at [921, 115] on select "Basic - 19.01 Overtime - 27.22" at bounding box center [884, 115] width 130 height 28
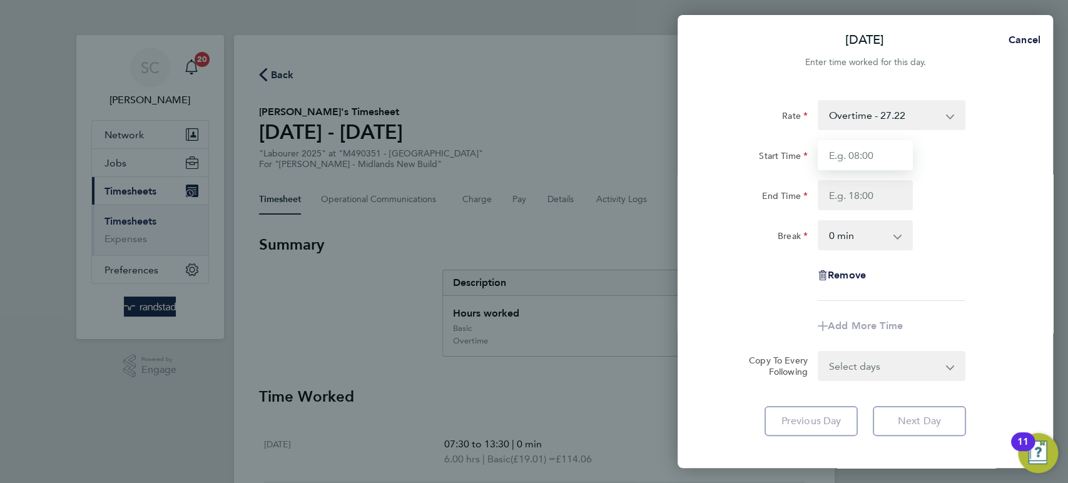
click at [868, 154] on input "Start Time" at bounding box center [865, 155] width 95 height 30
type input "07:30"
click at [861, 193] on input "End Time" at bounding box center [865, 195] width 95 height 30
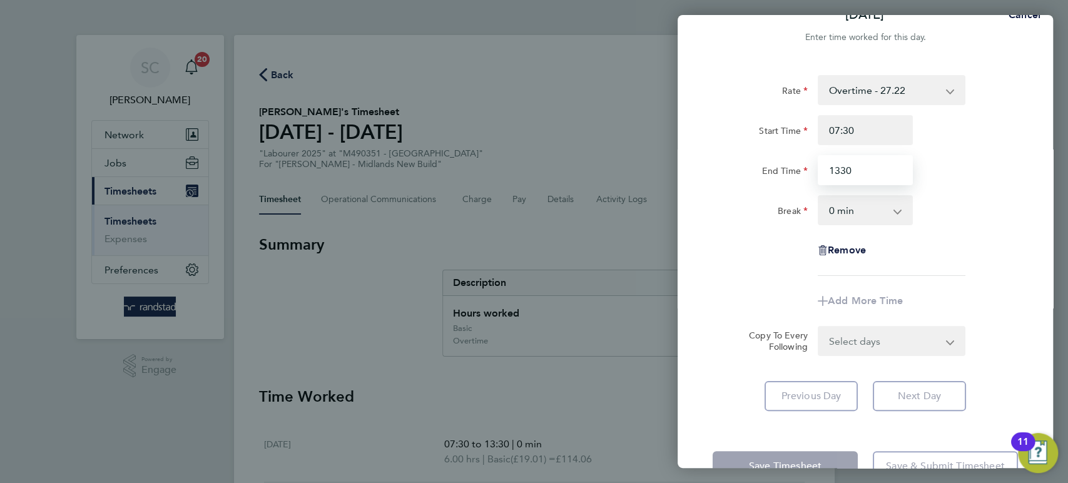
scroll to position [63, 0]
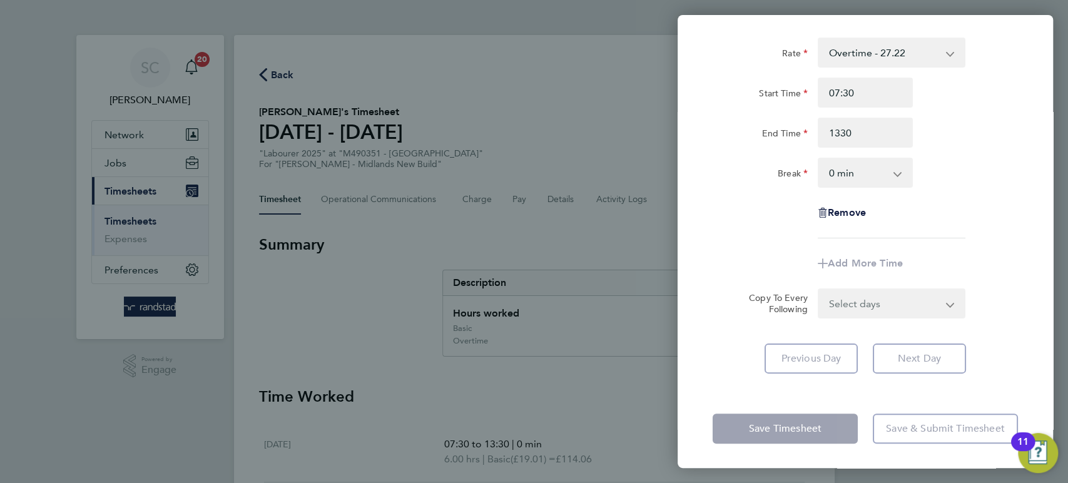
type input "13:30"
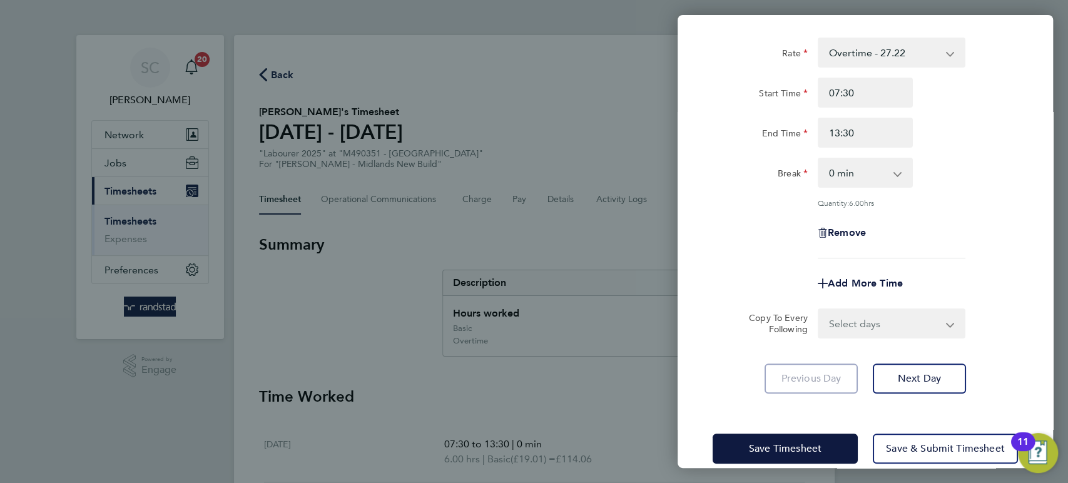
click at [771, 429] on div "Save Timesheet Save & Submit Timesheet" at bounding box center [866, 449] width 376 height 80
click at [766, 448] on span "Save Timesheet" at bounding box center [785, 448] width 73 height 13
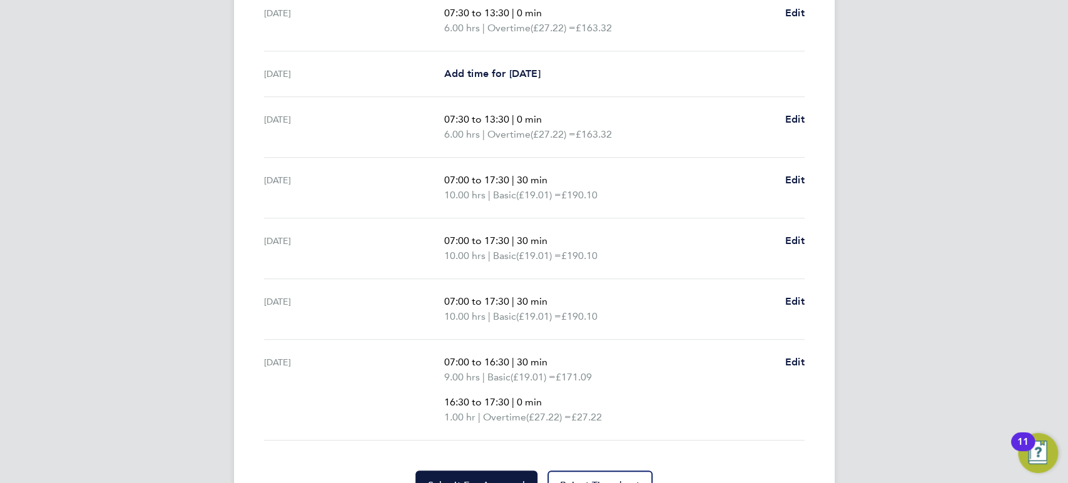
scroll to position [497, 0]
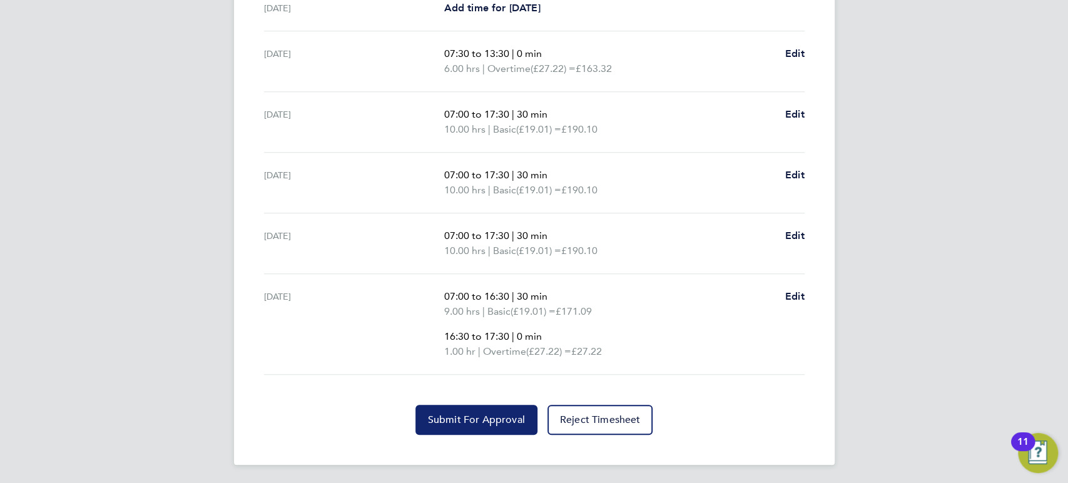
click at [473, 414] on span "Submit For Approval" at bounding box center [476, 420] width 97 height 13
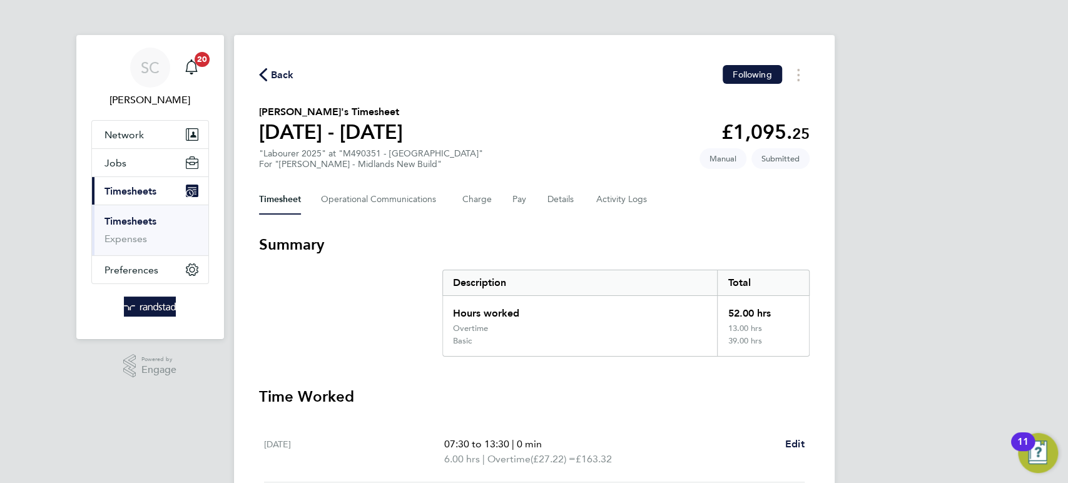
scroll to position [0, 0]
click at [281, 73] on span "Back" at bounding box center [282, 75] width 23 height 15
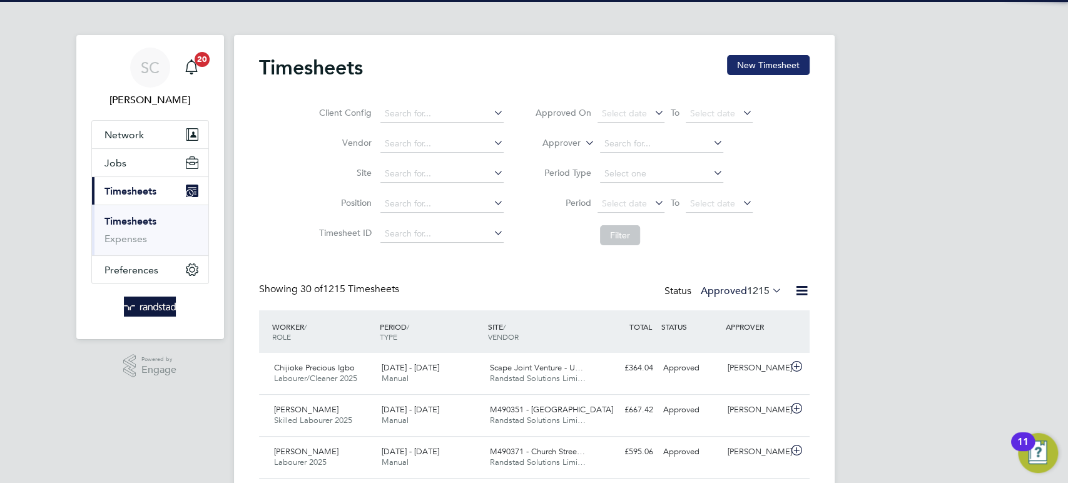
click at [752, 74] on button "New Timesheet" at bounding box center [768, 65] width 83 height 20
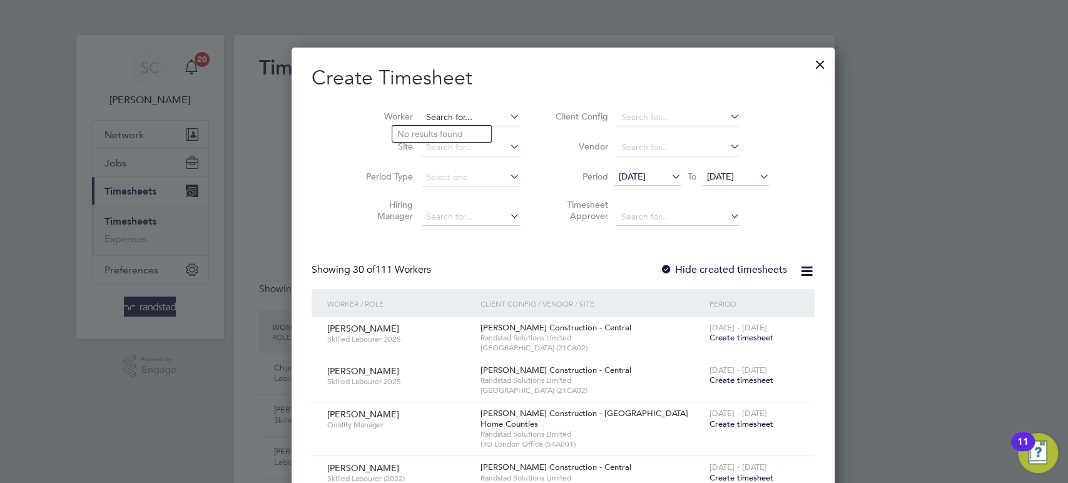
click at [448, 120] on input at bounding box center [471, 118] width 98 height 18
click at [428, 149] on li "[PERSON_NAME]" at bounding box center [448, 151] width 113 height 17
type input "[PERSON_NAME]"
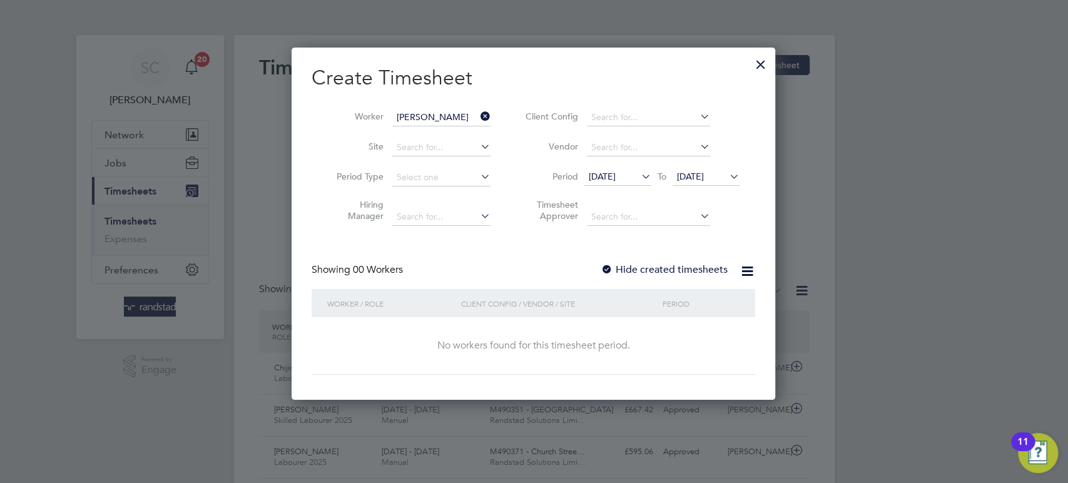
click at [607, 265] on div at bounding box center [607, 270] width 13 height 13
click at [681, 171] on span "[DATE]" at bounding box center [690, 176] width 27 height 11
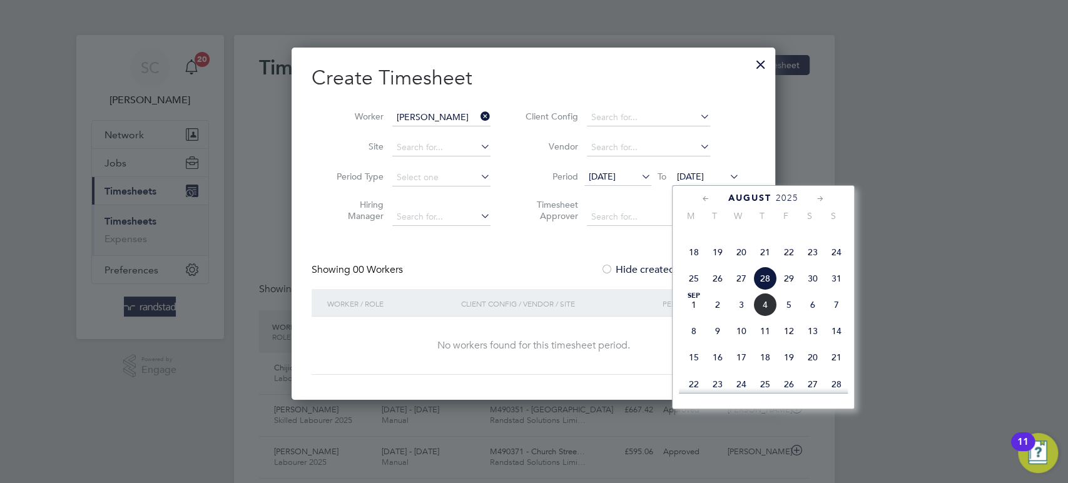
click at [784, 290] on span "29" at bounding box center [789, 279] width 24 height 24
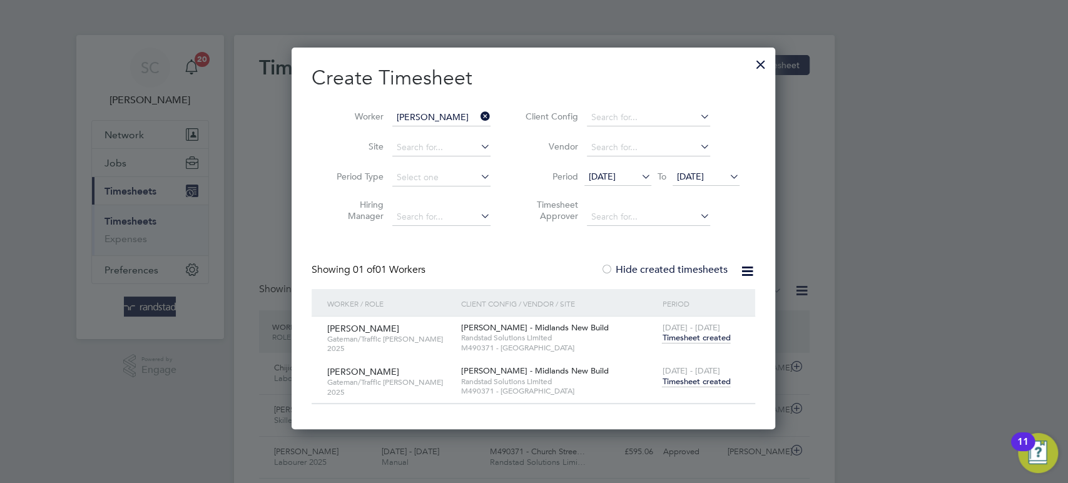
click at [684, 381] on span "Timesheet created" at bounding box center [696, 381] width 68 height 11
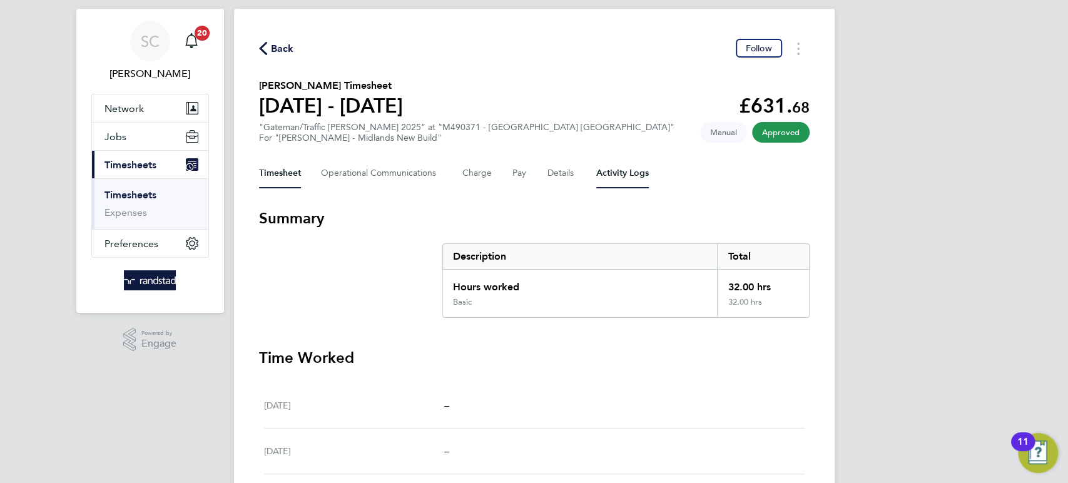
click at [621, 182] on Logs-tab "Activity Logs" at bounding box center [622, 173] width 53 height 30
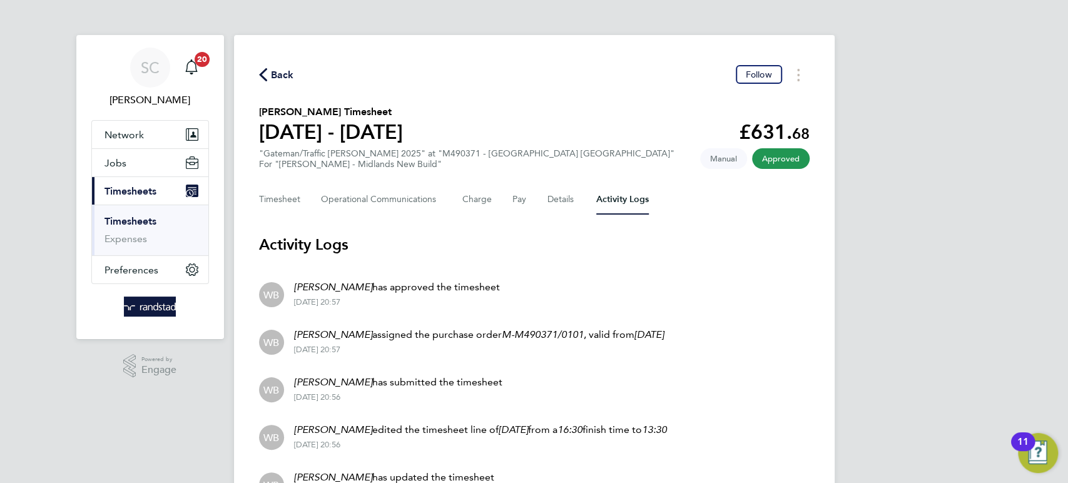
click at [288, 71] on span "Back" at bounding box center [282, 75] width 23 height 15
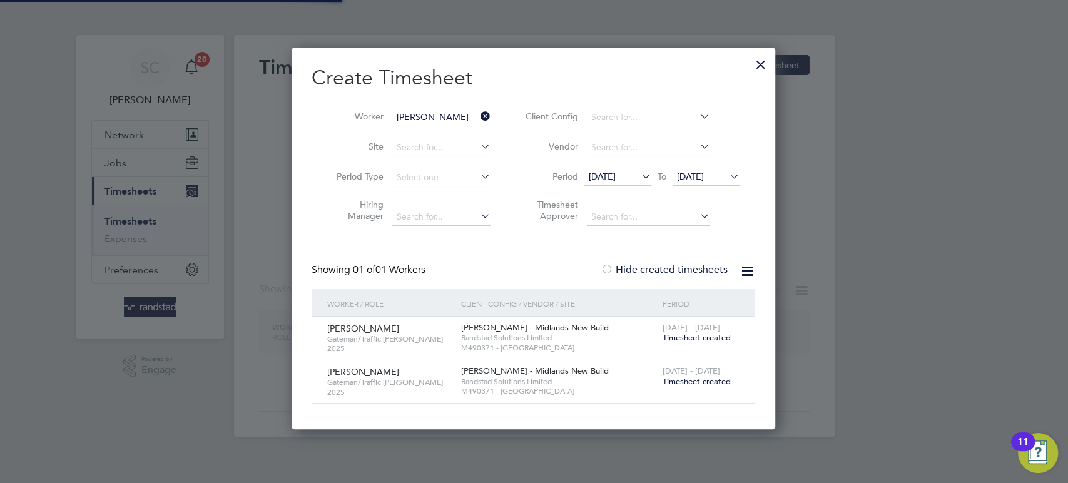
click at [430, 113] on input "[PERSON_NAME]" at bounding box center [441, 118] width 98 height 18
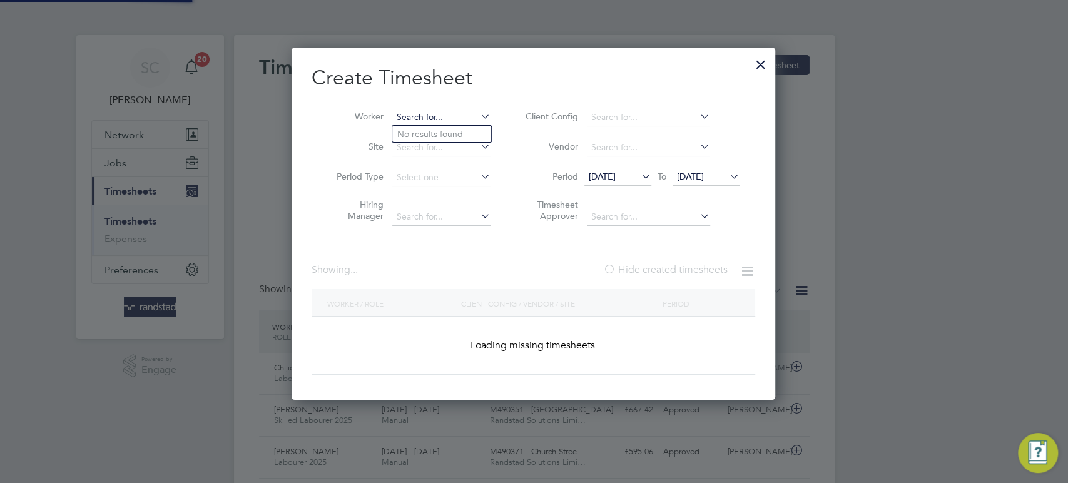
scroll to position [6, 6]
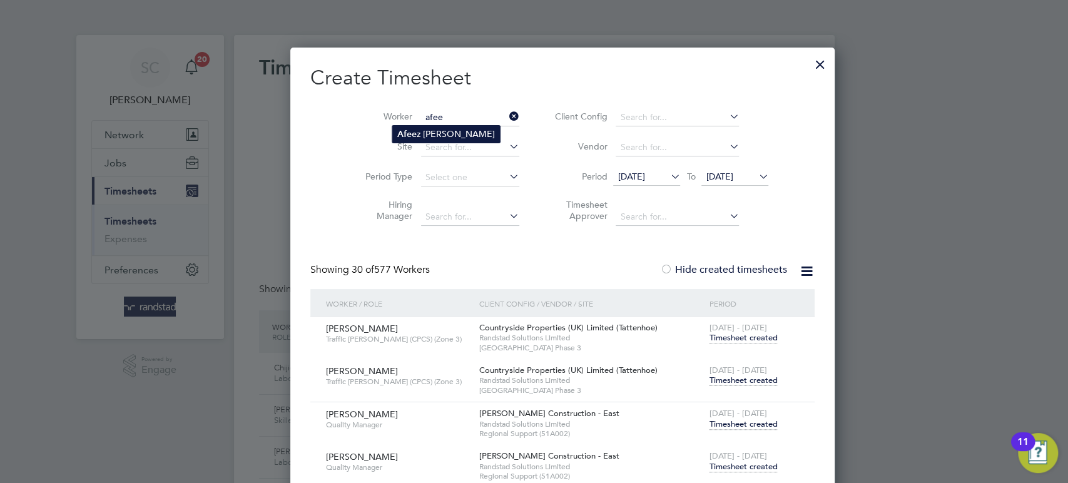
click at [428, 138] on li "Afee z [PERSON_NAME]" at bounding box center [446, 134] width 108 height 17
type input "[PERSON_NAME] [PERSON_NAME]"
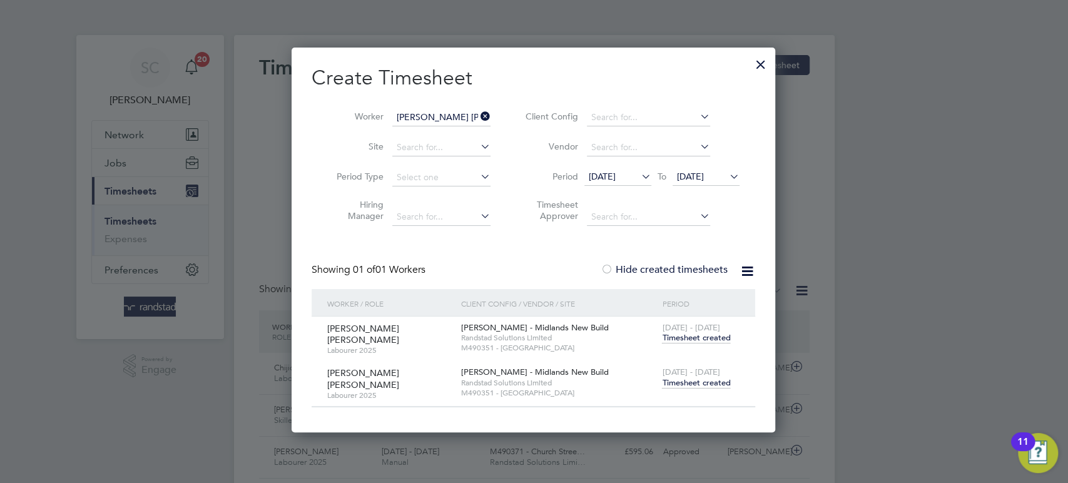
click at [695, 385] on div "[DATE] - [DATE] Timesheet created" at bounding box center [701, 378] width 84 height 34
click at [694, 381] on span "Timesheet created" at bounding box center [696, 382] width 68 height 11
